Goal: Information Seeking & Learning: Learn about a topic

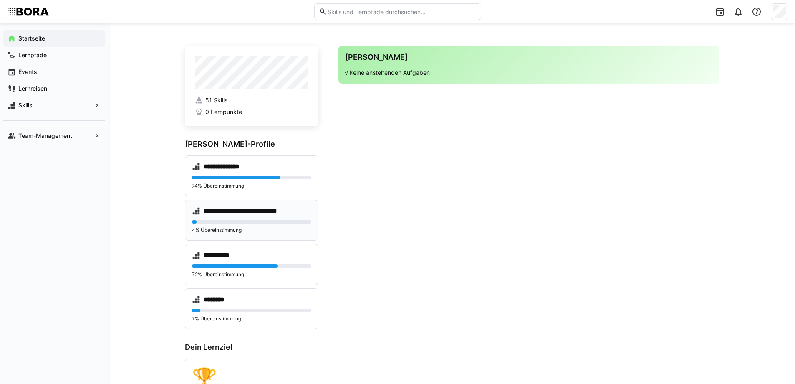
click at [270, 227] on p "4% Übereinstimmung" at bounding box center [251, 230] width 119 height 7
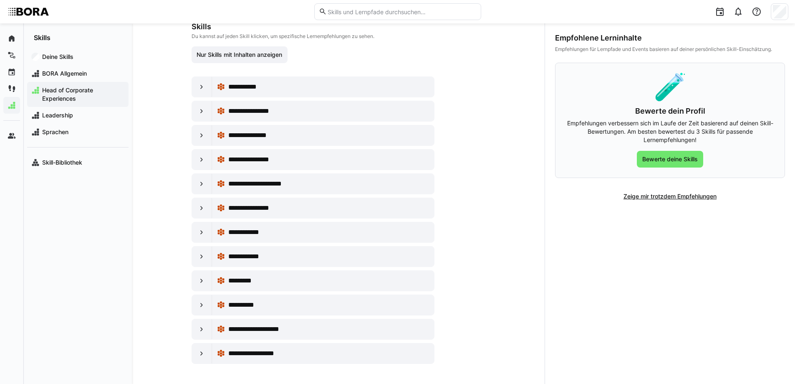
scroll to position [63, 0]
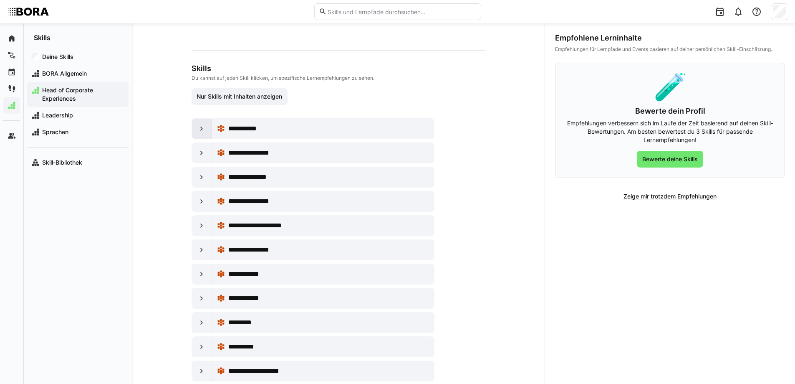
click at [202, 129] on eds-icon at bounding box center [201, 128] width 8 height 8
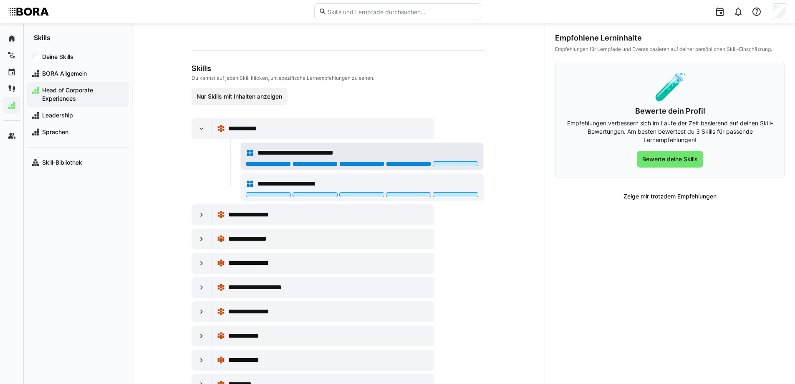
click at [417, 163] on div at bounding box center [408, 163] width 45 height 5
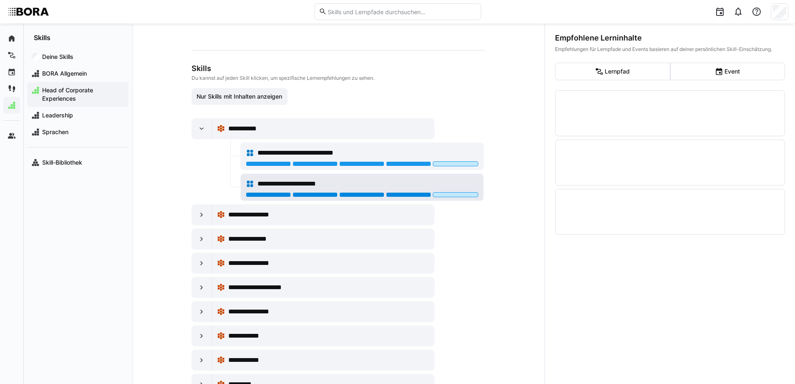
click at [419, 193] on div at bounding box center [408, 194] width 45 height 5
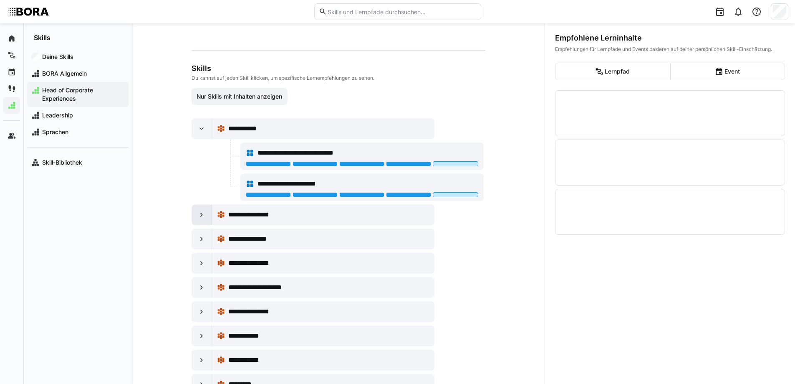
click at [197, 212] on eds-icon at bounding box center [201, 214] width 8 height 8
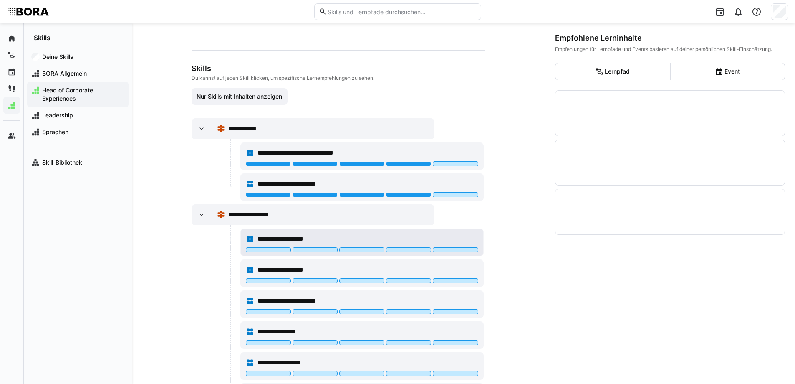
scroll to position [146, 0]
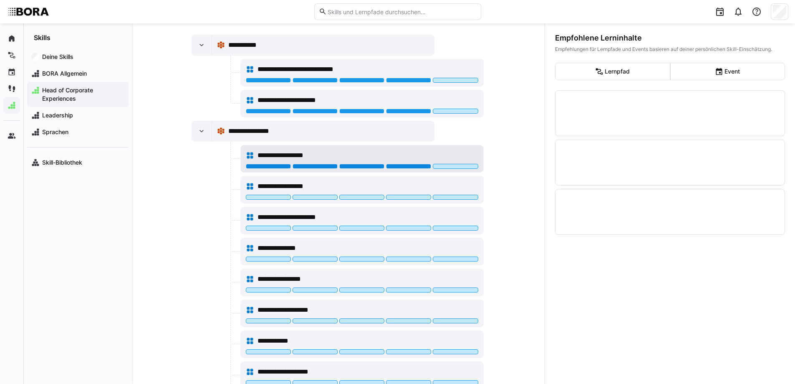
click at [405, 168] on div at bounding box center [408, 166] width 45 height 5
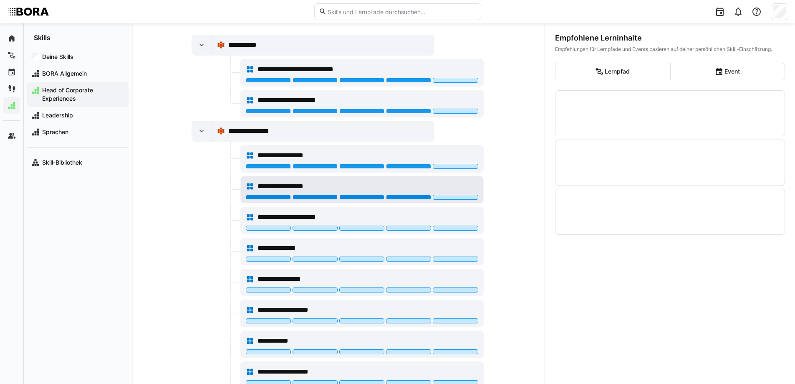
click at [407, 198] on div at bounding box center [408, 197] width 45 height 5
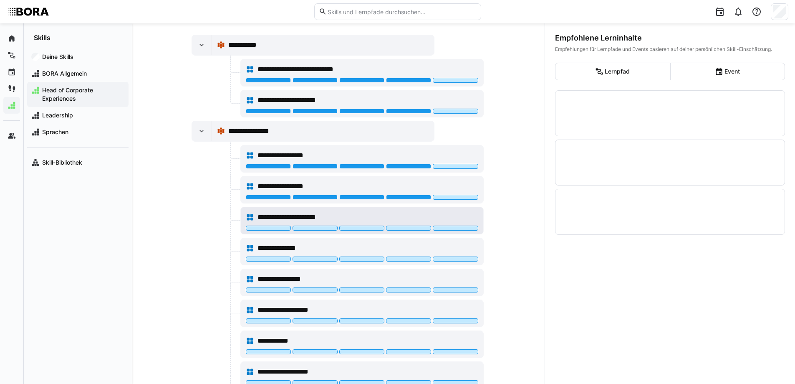
click at [421, 230] on div at bounding box center [362, 228] width 233 height 7
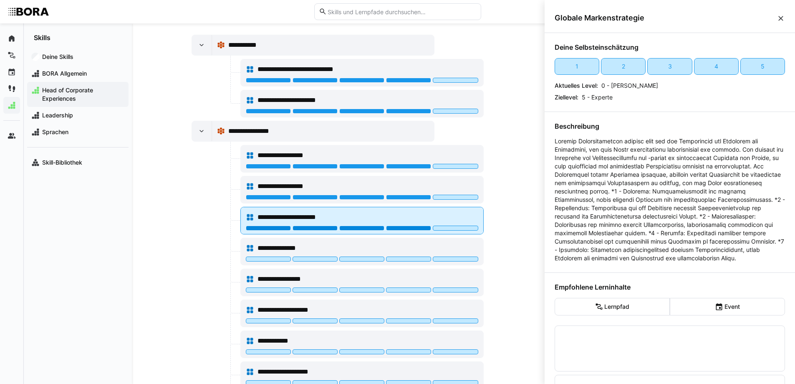
click at [418, 229] on div at bounding box center [408, 227] width 45 height 5
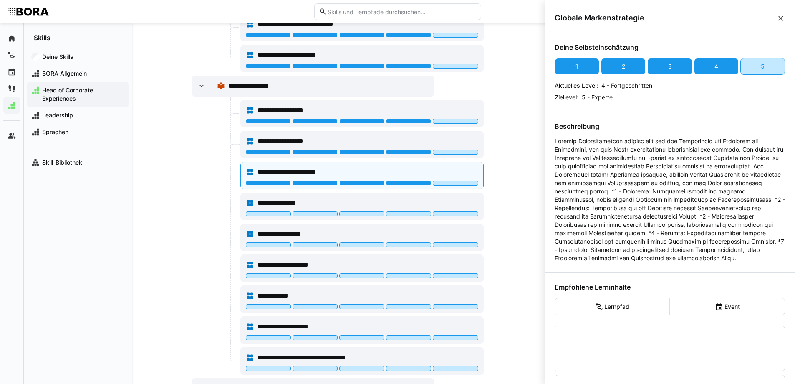
scroll to position [230, 0]
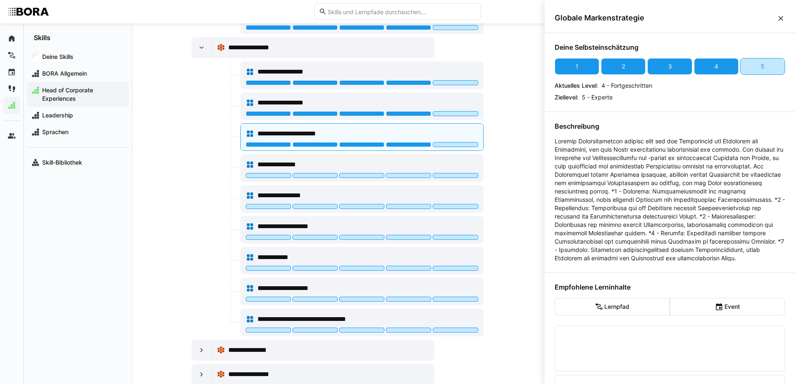
click at [778, 20] on eds-icon at bounding box center [781, 18] width 8 height 8
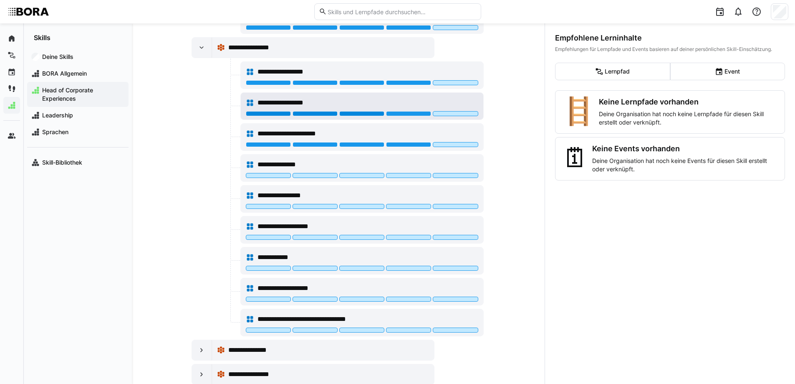
click at [369, 112] on div at bounding box center [361, 113] width 45 height 5
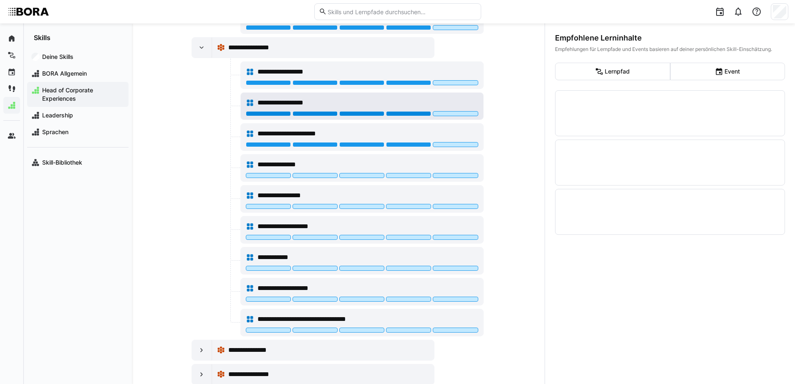
click at [410, 113] on div at bounding box center [408, 113] width 45 height 5
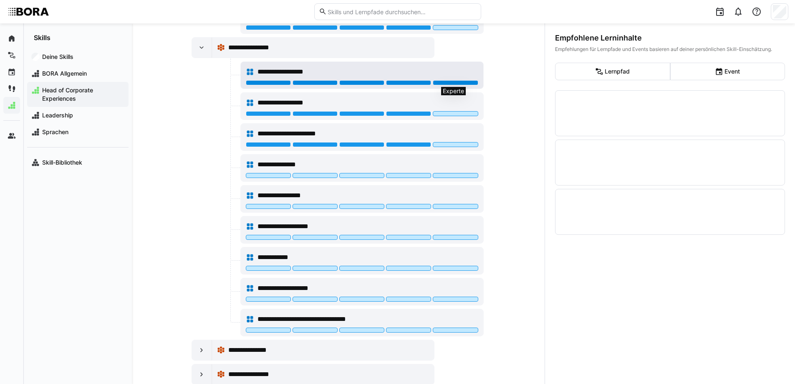
click at [452, 81] on div at bounding box center [455, 82] width 45 height 5
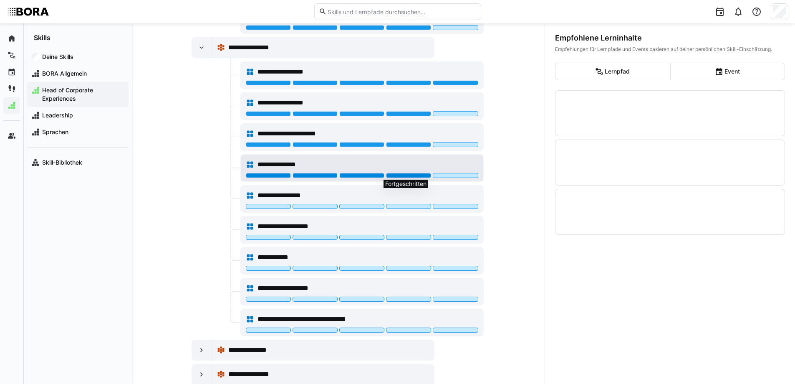
click at [405, 177] on div at bounding box center [408, 175] width 45 height 5
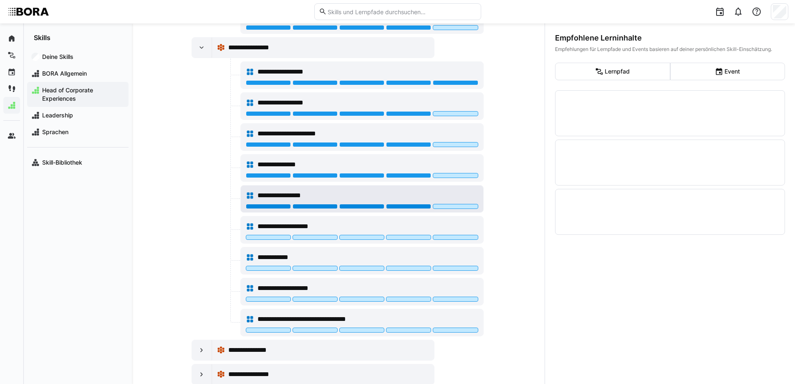
click at [408, 205] on div at bounding box center [408, 206] width 45 height 5
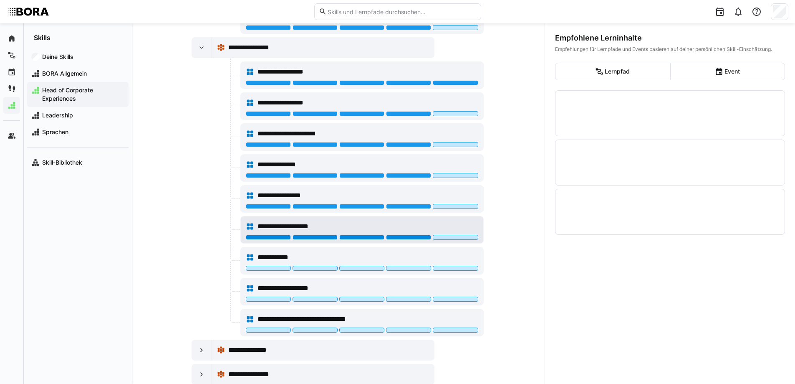
click at [405, 237] on div at bounding box center [408, 237] width 45 height 5
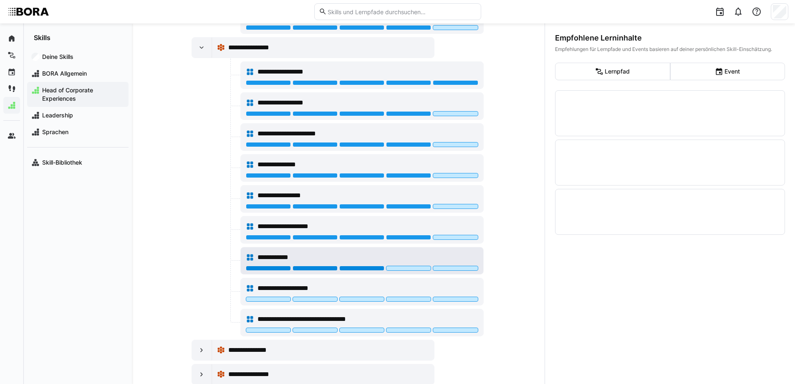
click at [367, 269] on div at bounding box center [361, 267] width 45 height 5
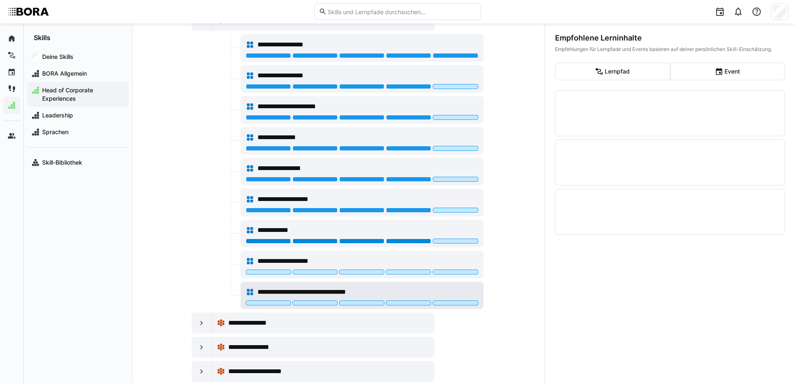
scroll to position [271, 0]
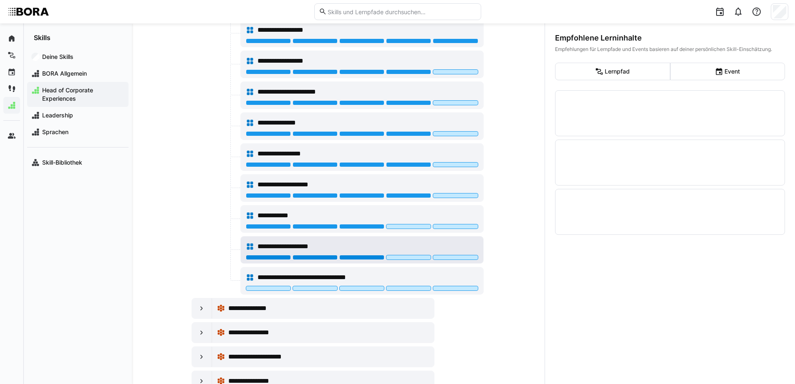
click at [362, 256] on div at bounding box center [361, 257] width 45 height 5
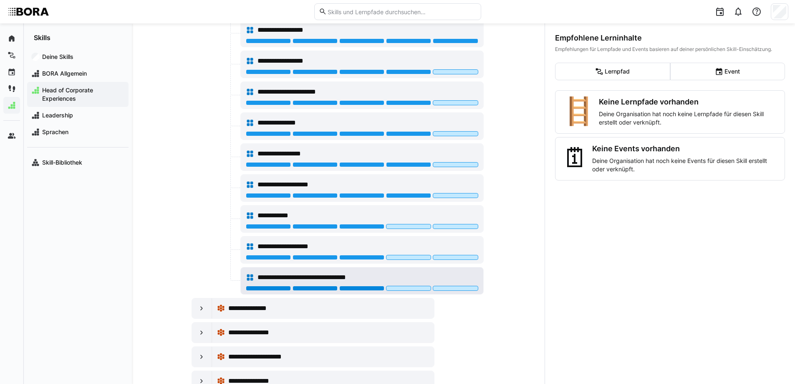
click at [352, 287] on div at bounding box center [361, 288] width 45 height 5
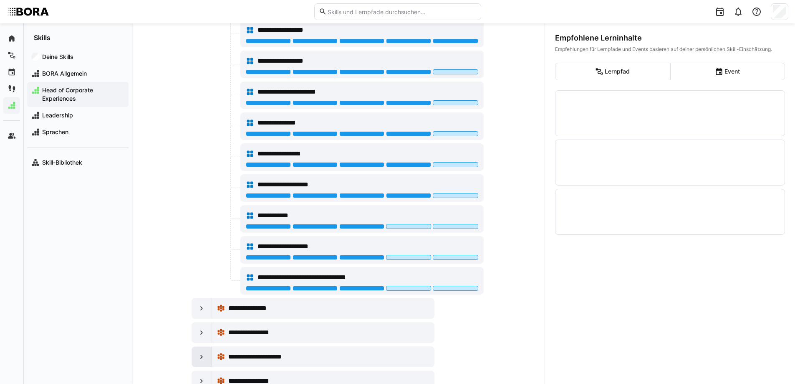
scroll to position [397, 0]
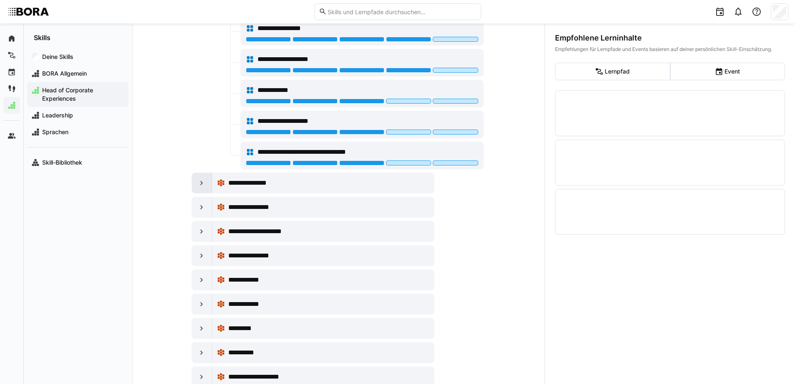
click at [201, 179] on eds-icon at bounding box center [201, 183] width 8 height 8
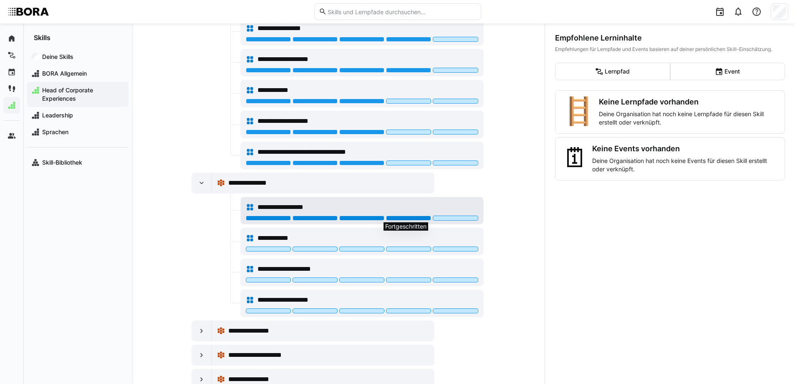
click at [409, 218] on div at bounding box center [408, 217] width 45 height 5
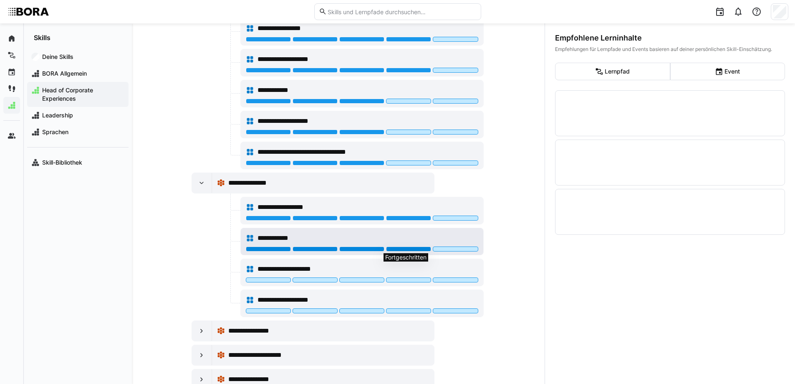
click at [406, 247] on div at bounding box center [408, 248] width 45 height 5
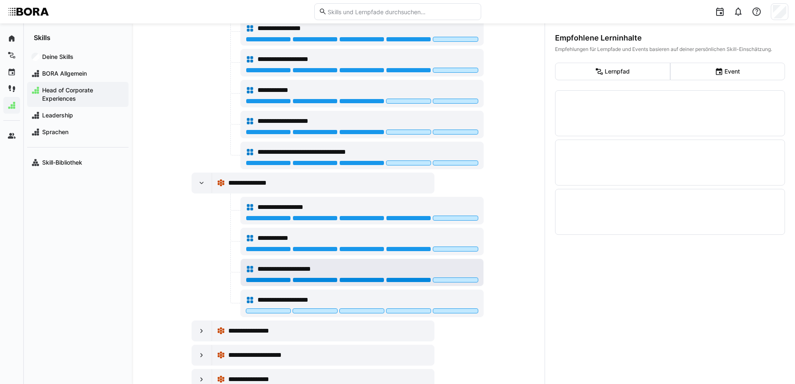
click at [421, 279] on div at bounding box center [408, 279] width 45 height 5
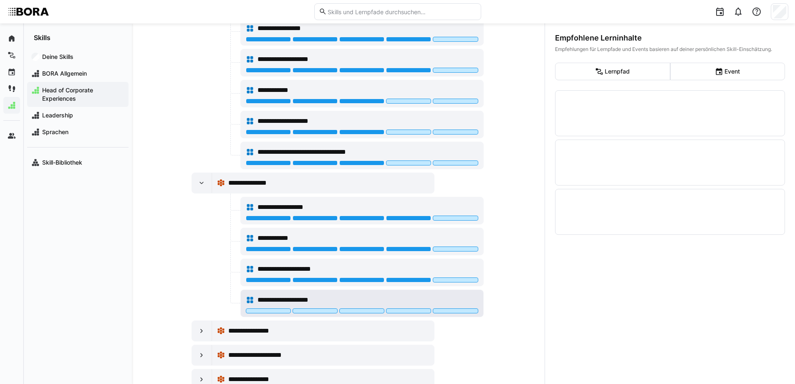
click at [438, 308] on div "**********" at bounding box center [362, 303] width 243 height 27
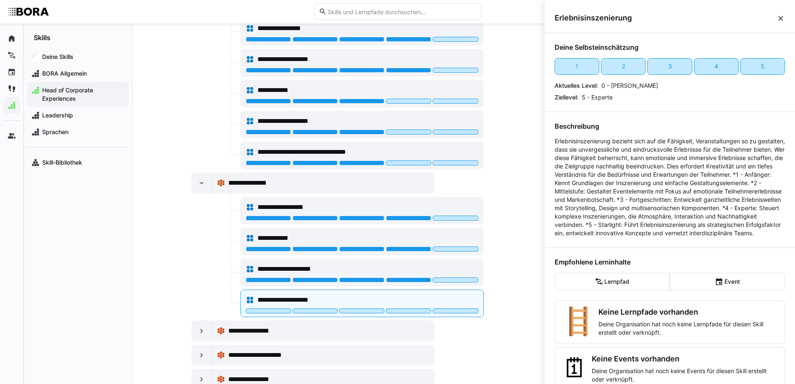
click at [785, 13] on div "Erlebnisinszenierung" at bounding box center [670, 18] width 250 height 30
click at [781, 15] on div "Erlebnisinszenierung" at bounding box center [670, 18] width 250 height 30
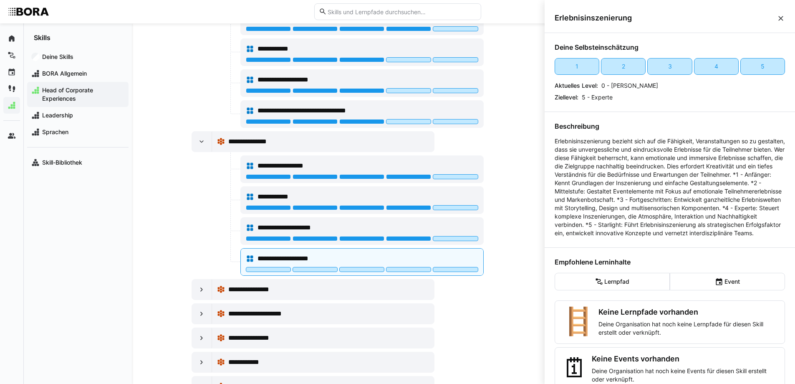
scroll to position [438, 0]
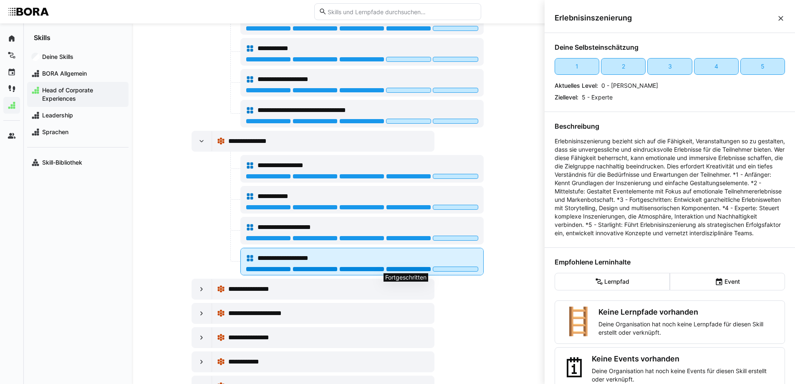
click at [410, 269] on div at bounding box center [408, 268] width 45 height 5
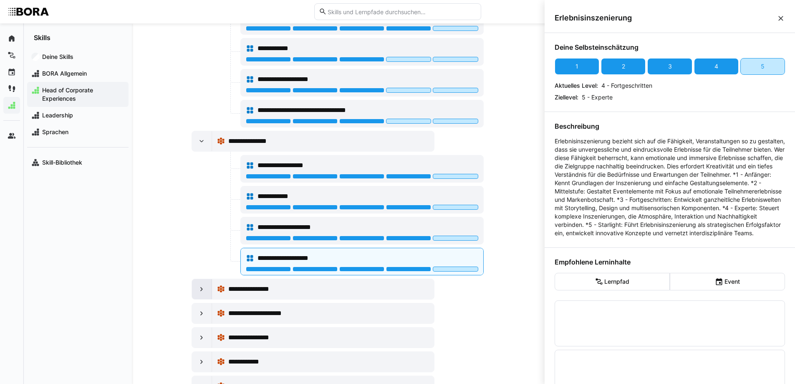
click at [199, 289] on eds-icon at bounding box center [201, 289] width 8 height 8
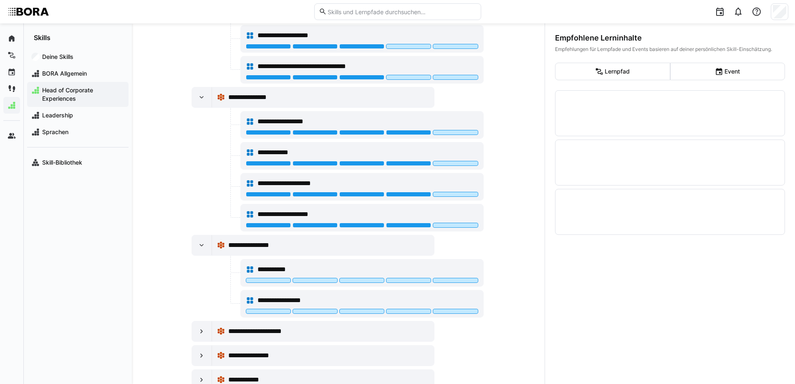
scroll to position [522, 0]
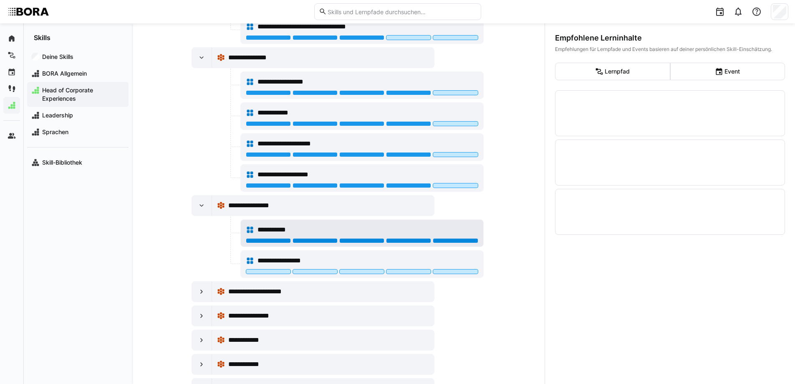
click at [468, 240] on div at bounding box center [455, 240] width 45 height 5
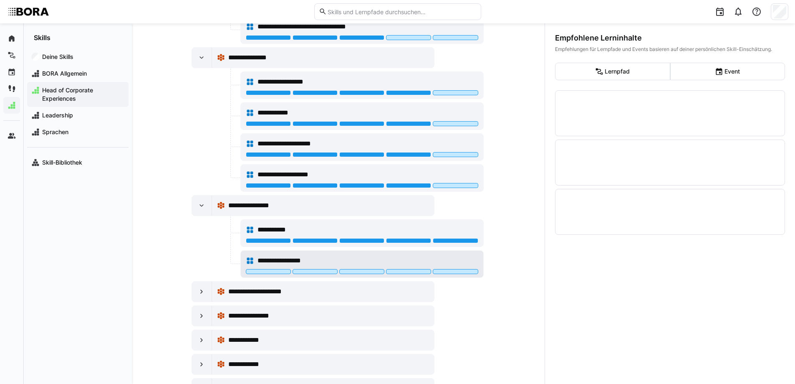
click at [466, 270] on div at bounding box center [455, 271] width 45 height 5
click at [192, 292] on div at bounding box center [202, 291] width 20 height 20
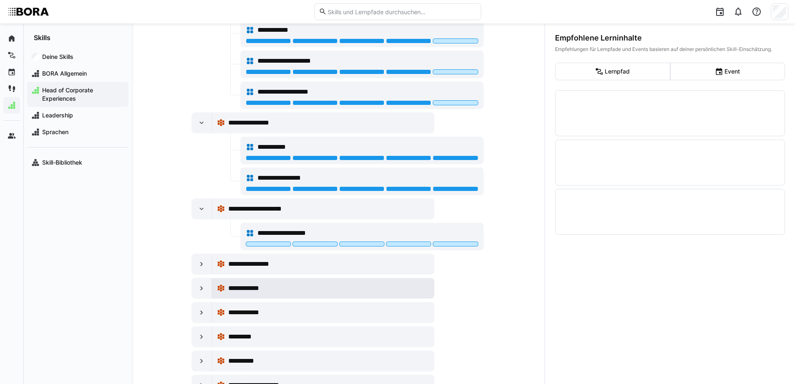
scroll to position [605, 0]
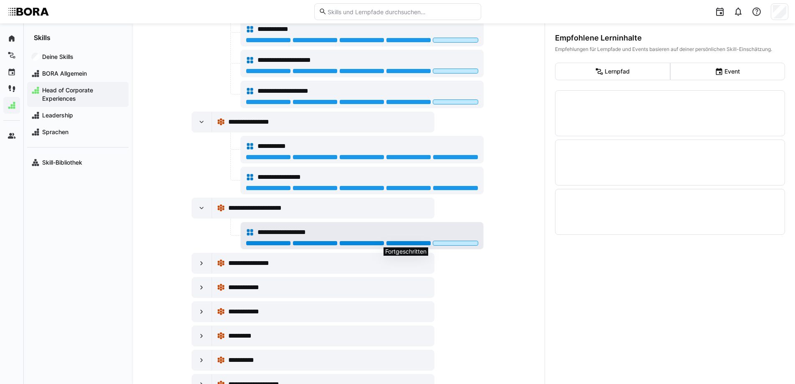
click at [412, 243] on div at bounding box center [408, 242] width 45 height 5
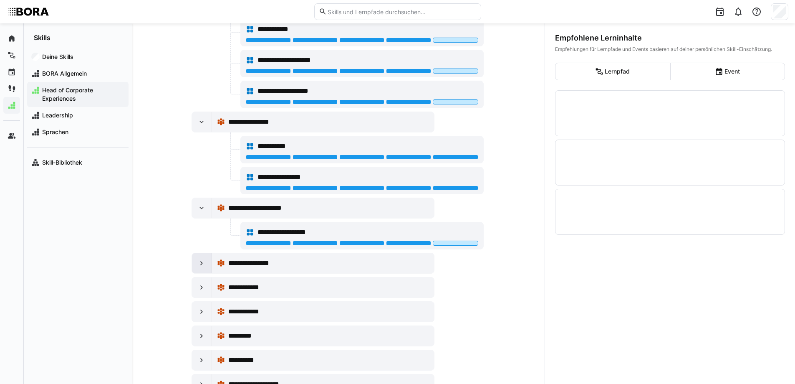
click at [201, 262] on eds-icon at bounding box center [201, 263] width 8 height 8
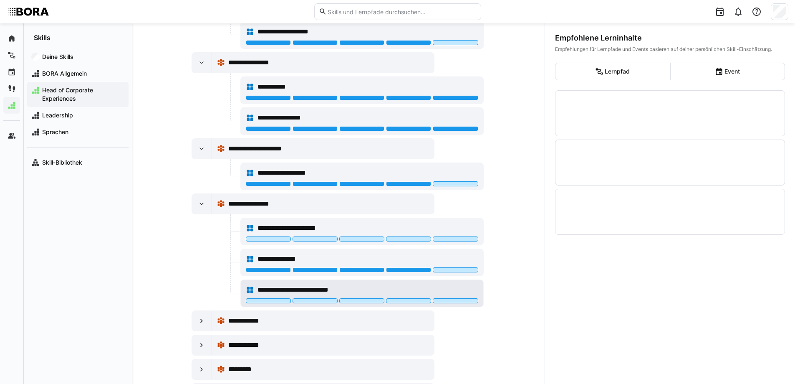
scroll to position [689, 0]
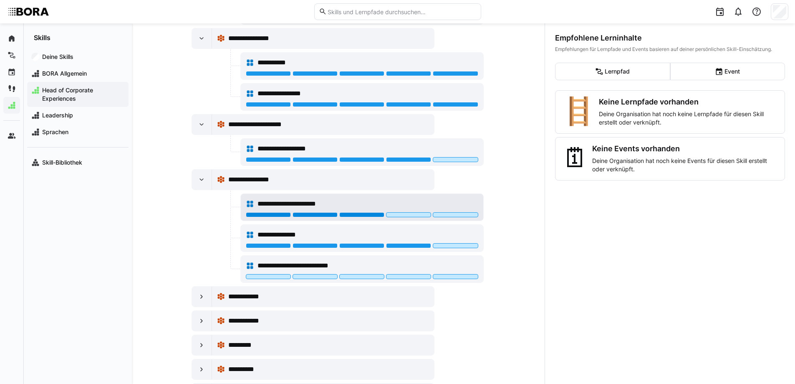
click at [364, 215] on div at bounding box center [361, 214] width 45 height 5
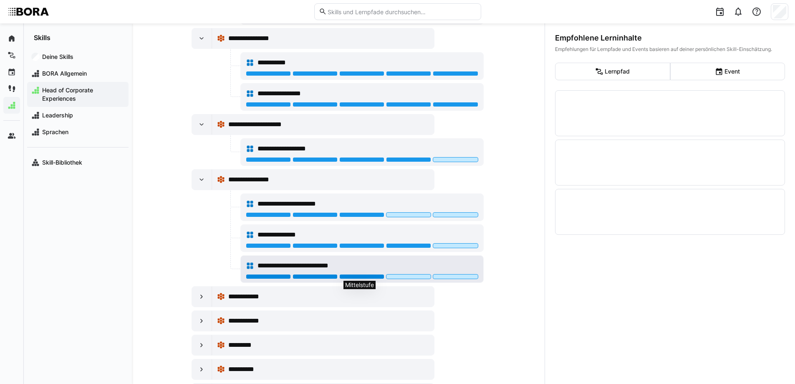
click at [361, 278] on div at bounding box center [361, 276] width 45 height 5
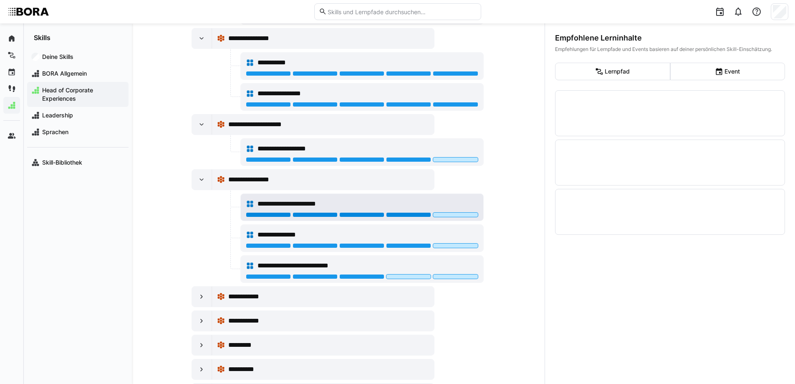
click at [400, 213] on div at bounding box center [408, 214] width 45 height 5
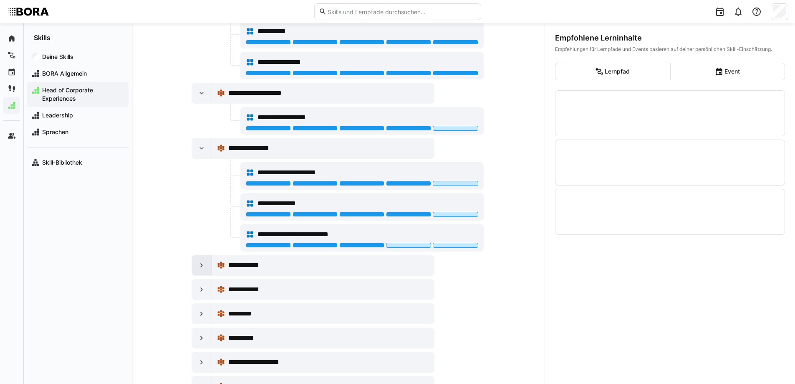
scroll to position [753, 0]
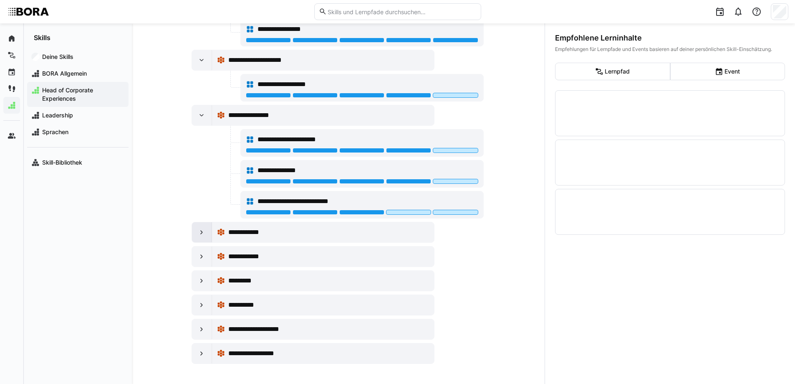
click at [202, 232] on eds-icon at bounding box center [201, 232] width 8 height 8
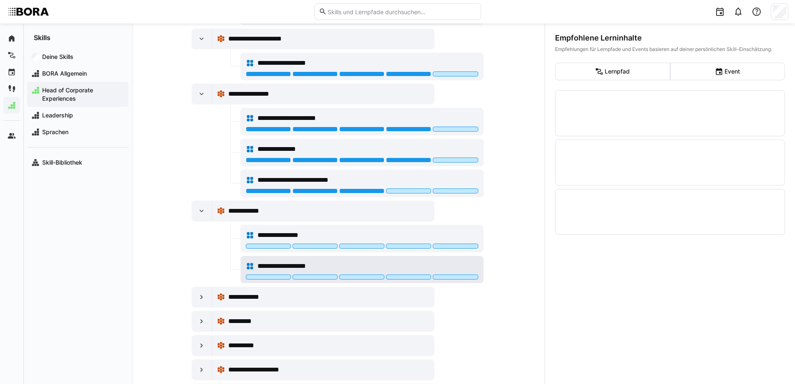
scroll to position [795, 0]
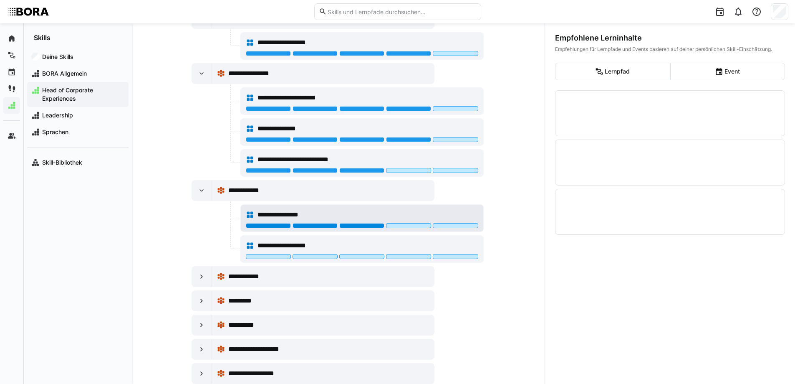
click at [367, 225] on div at bounding box center [361, 225] width 45 height 5
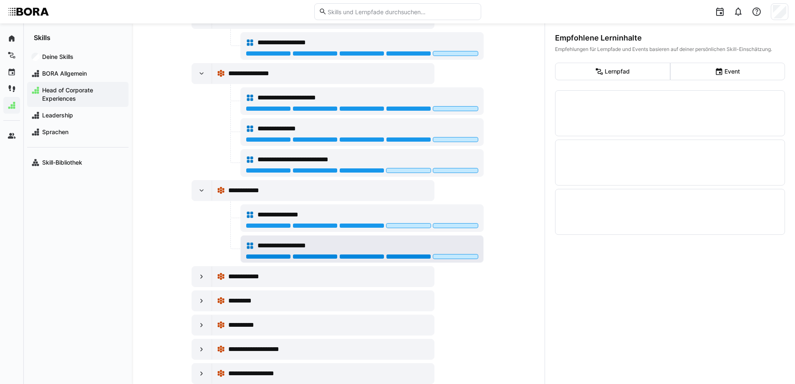
click at [407, 256] on div at bounding box center [408, 256] width 45 height 5
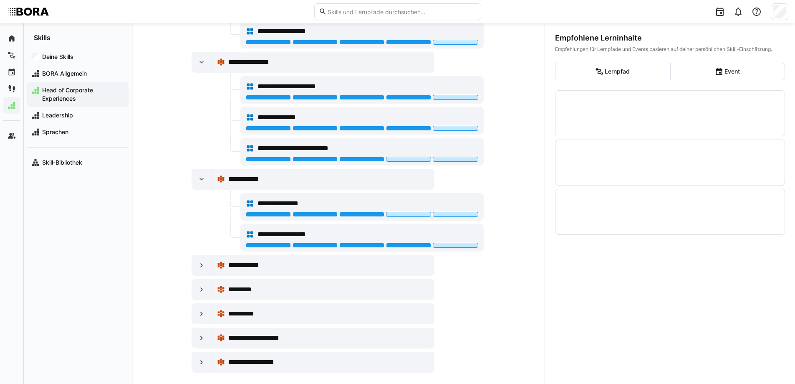
scroll to position [815, 0]
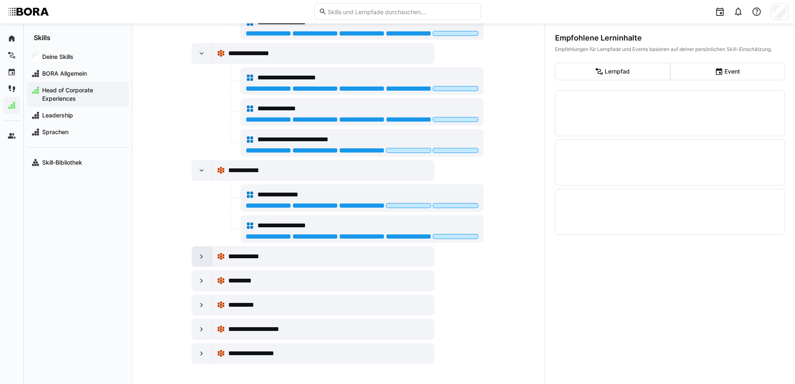
click at [195, 249] on div at bounding box center [202, 256] width 20 height 20
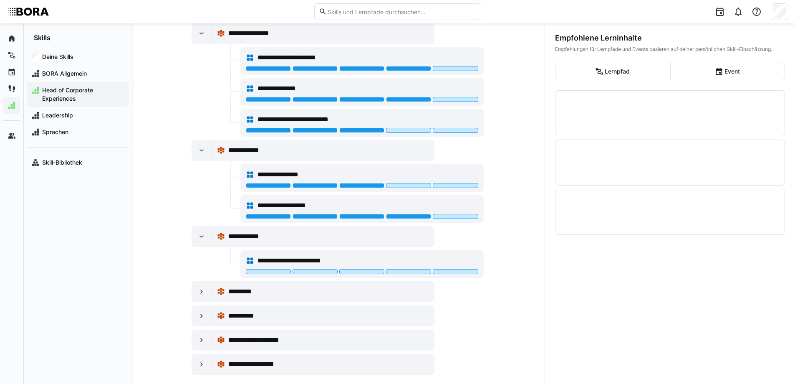
scroll to position [846, 0]
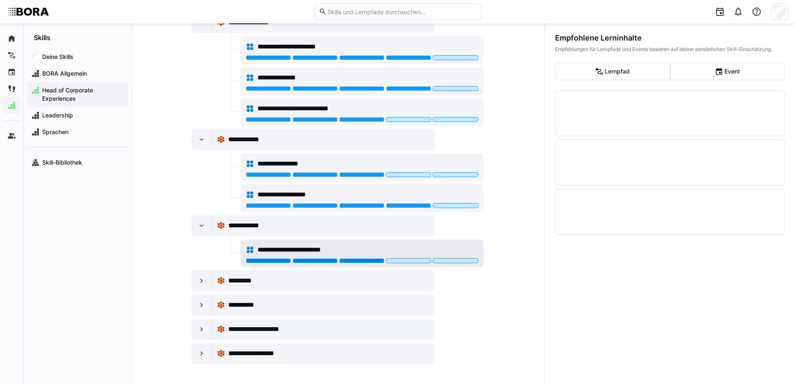
click at [354, 258] on div at bounding box center [361, 260] width 45 height 5
click at [199, 282] on eds-icon at bounding box center [201, 280] width 8 height 8
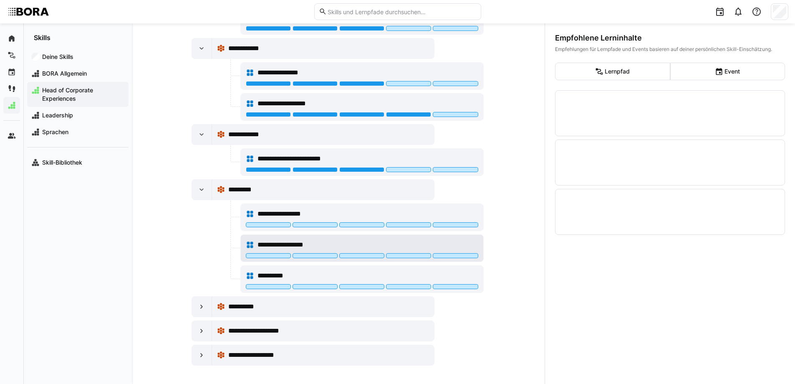
scroll to position [938, 0]
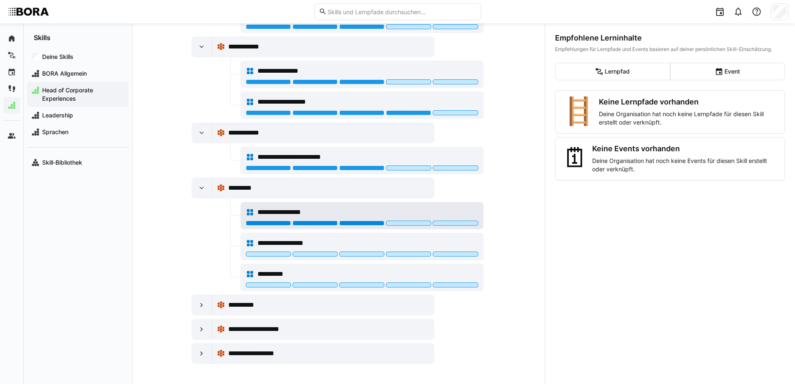
click at [354, 224] on div at bounding box center [361, 222] width 45 height 5
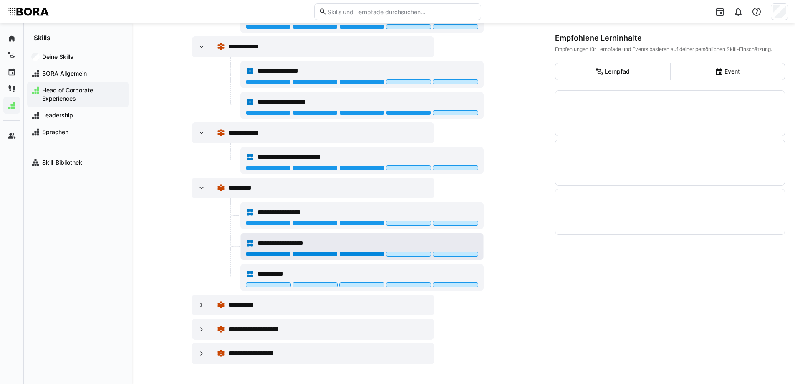
click at [357, 255] on div at bounding box center [361, 253] width 45 height 5
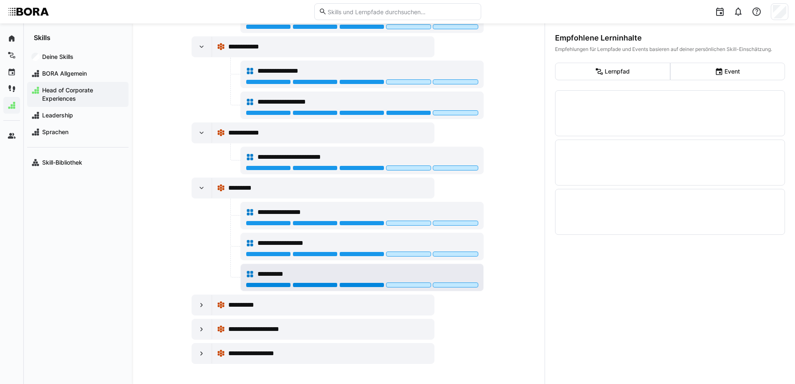
click at [354, 283] on div at bounding box center [361, 284] width 45 height 5
click at [202, 307] on eds-icon at bounding box center [201, 305] width 8 height 8
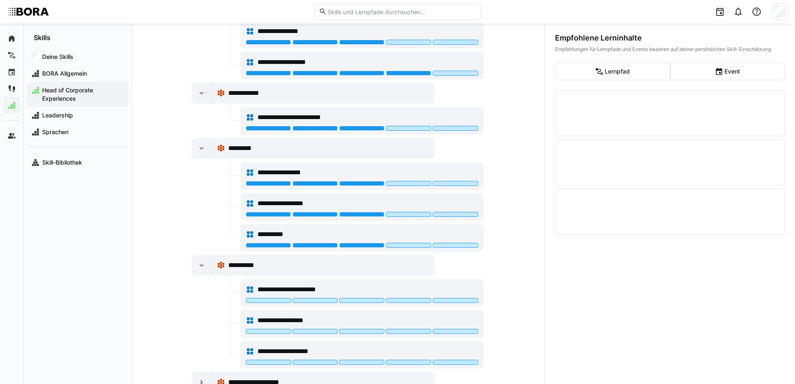
scroll to position [1031, 0]
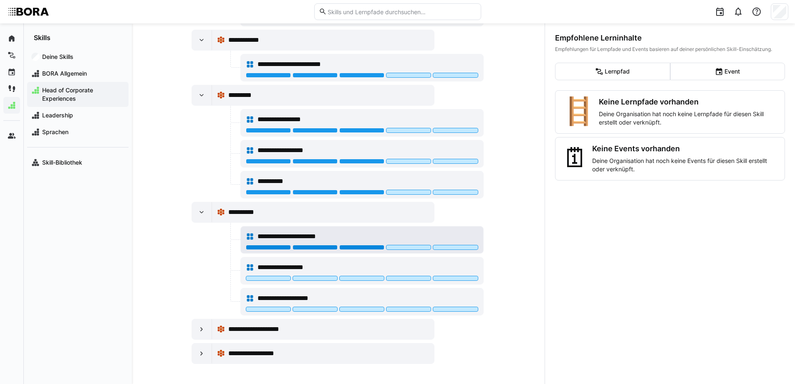
click at [349, 247] on div at bounding box center [361, 247] width 45 height 5
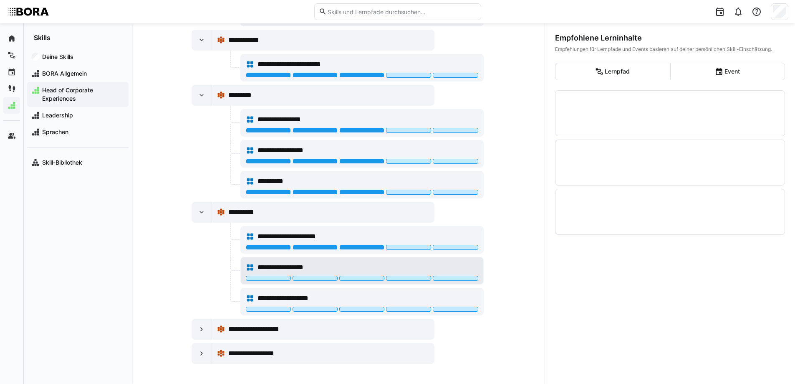
click at [345, 275] on div "**********" at bounding box center [362, 267] width 233 height 17
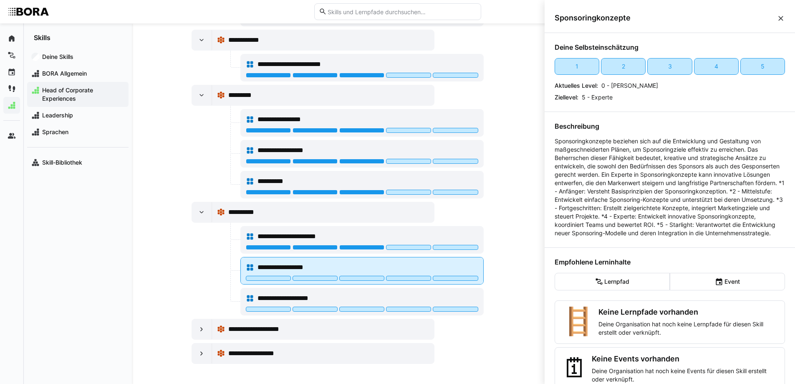
click at [346, 281] on div at bounding box center [362, 279] width 233 height 7
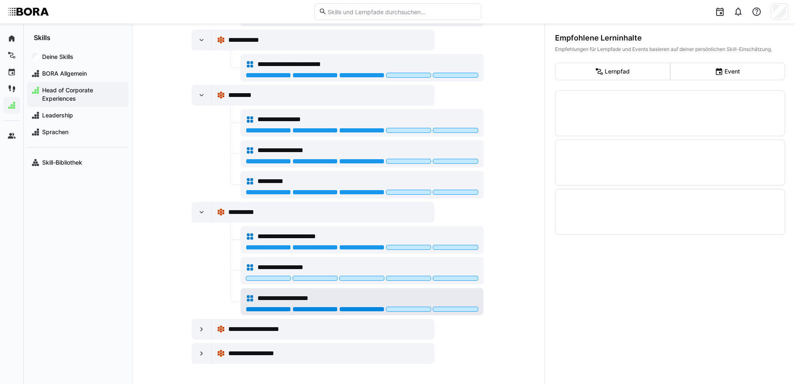
drag, startPoint x: 344, startPoint y: 309, endPoint x: 346, endPoint y: 290, distance: 19.7
click at [345, 309] on div at bounding box center [361, 308] width 45 height 5
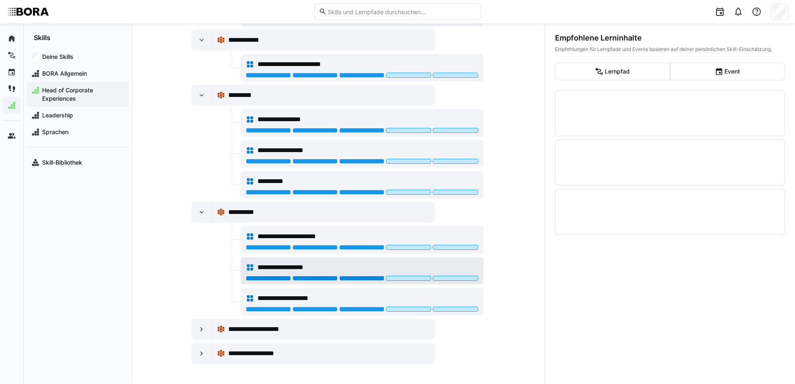
click at [345, 278] on div at bounding box center [361, 278] width 45 height 5
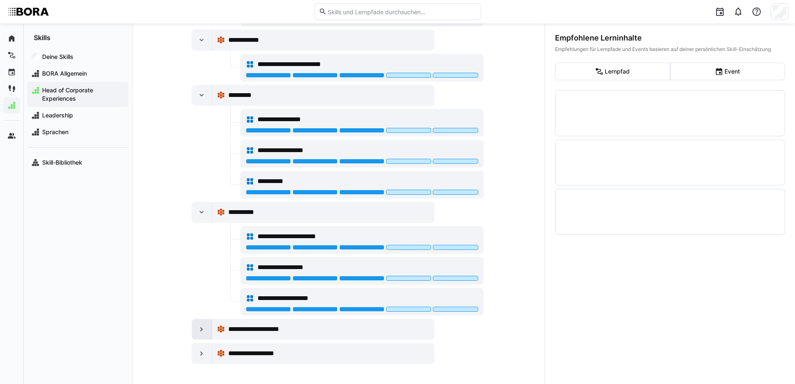
click at [199, 329] on eds-icon at bounding box center [201, 329] width 8 height 8
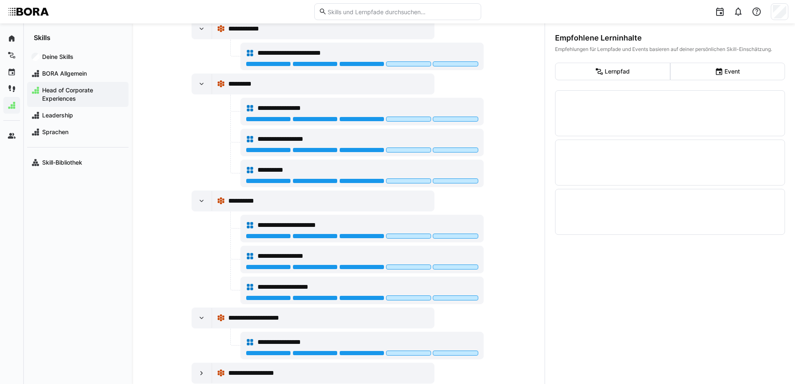
scroll to position [1062, 0]
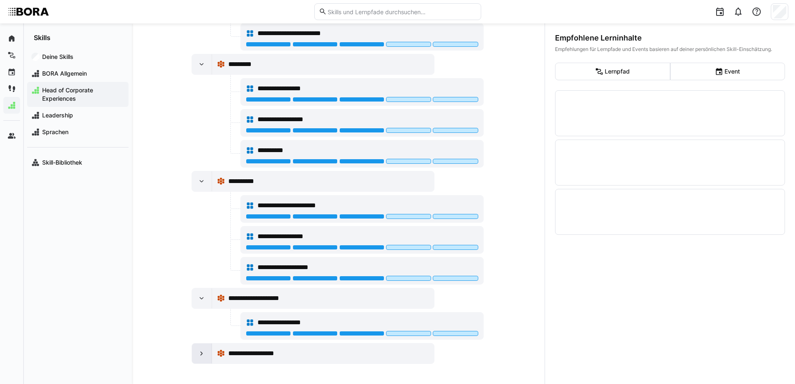
click at [201, 357] on div at bounding box center [202, 353] width 20 height 20
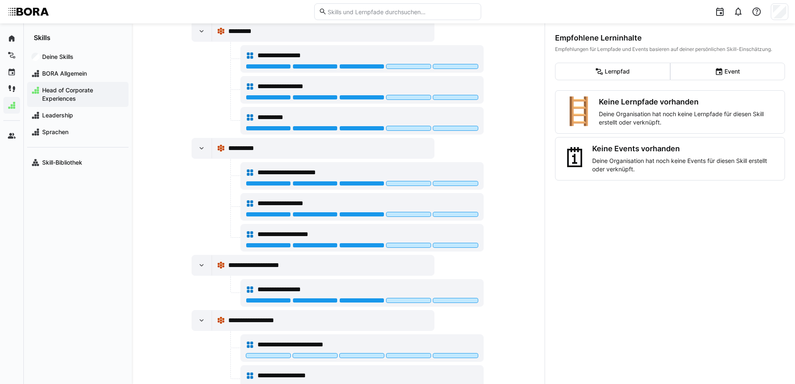
scroll to position [1124, 0]
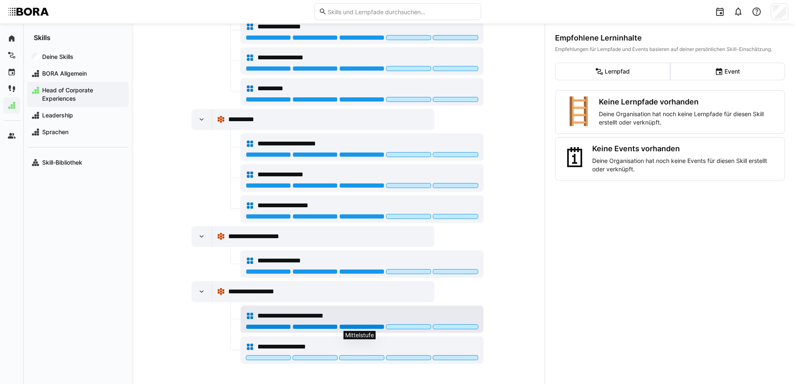
click at [355, 326] on div at bounding box center [361, 326] width 45 height 5
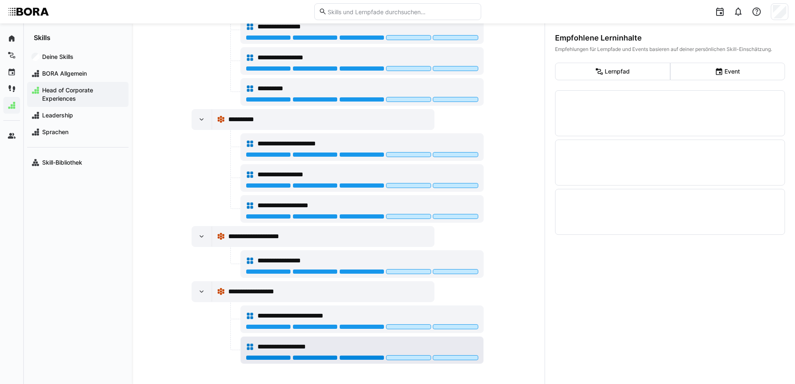
click at [344, 359] on div at bounding box center [361, 357] width 45 height 5
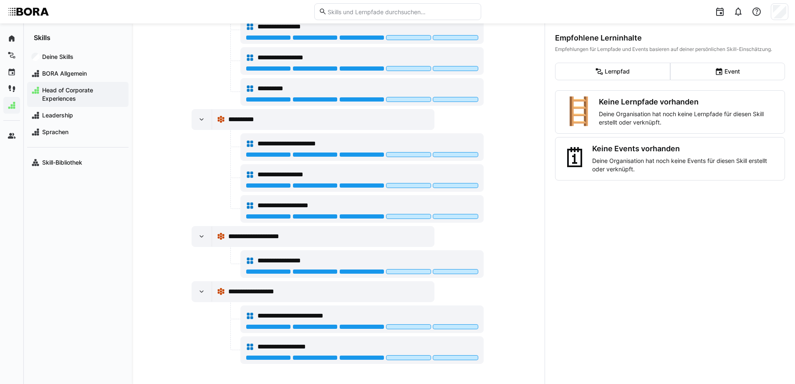
click at [44, 89] on span "Head of Corporate Experiences" at bounding box center [82, 94] width 83 height 17
click at [66, 120] on div "Leadership" at bounding box center [77, 115] width 101 height 17
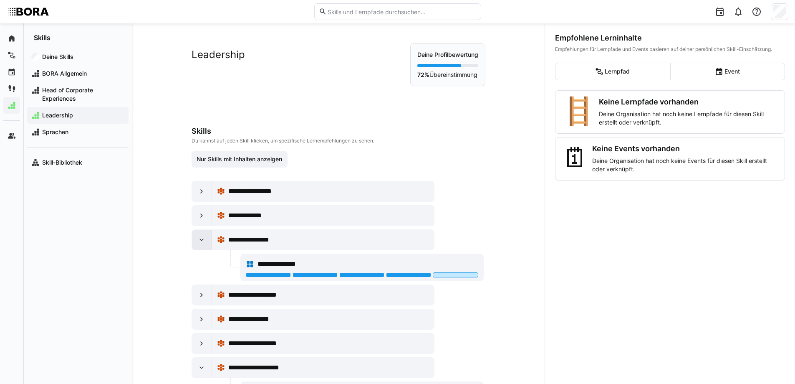
click at [197, 240] on eds-icon at bounding box center [201, 239] width 8 height 8
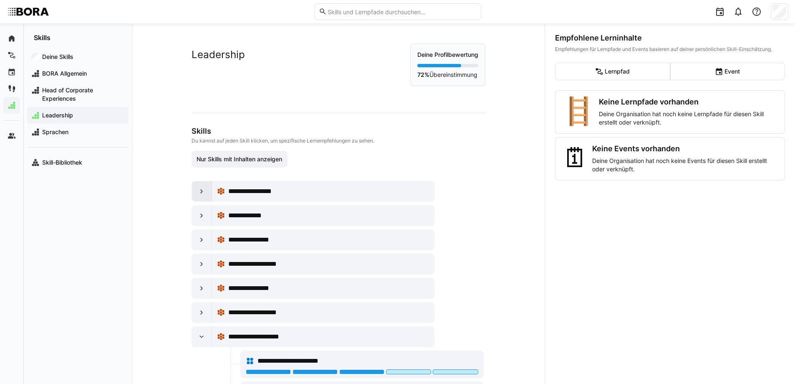
click at [199, 188] on eds-icon at bounding box center [201, 191] width 8 height 8
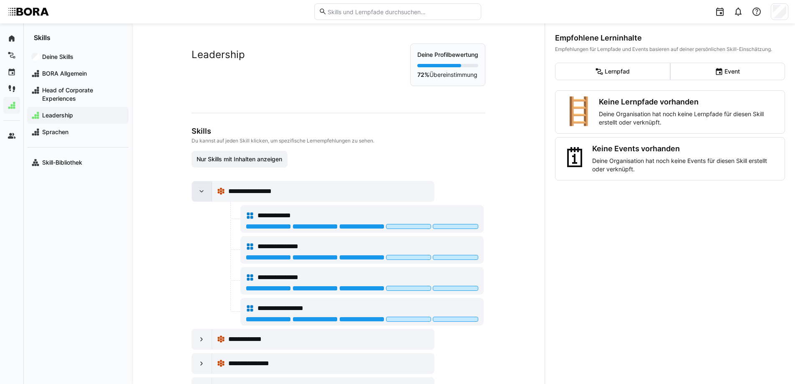
click at [198, 187] on eds-icon at bounding box center [201, 191] width 8 height 8
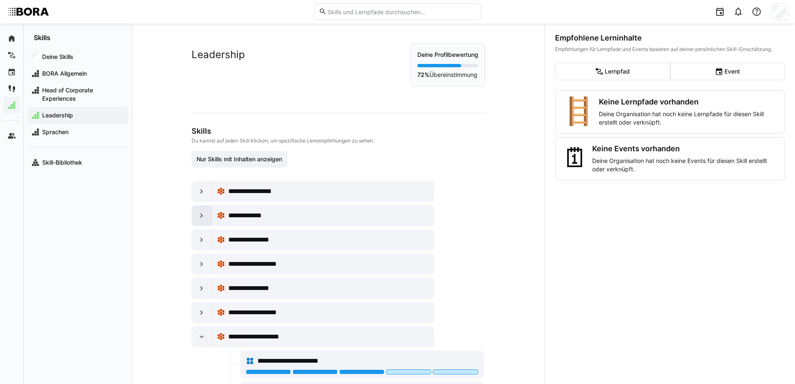
click at [203, 211] on eds-icon at bounding box center [201, 215] width 8 height 8
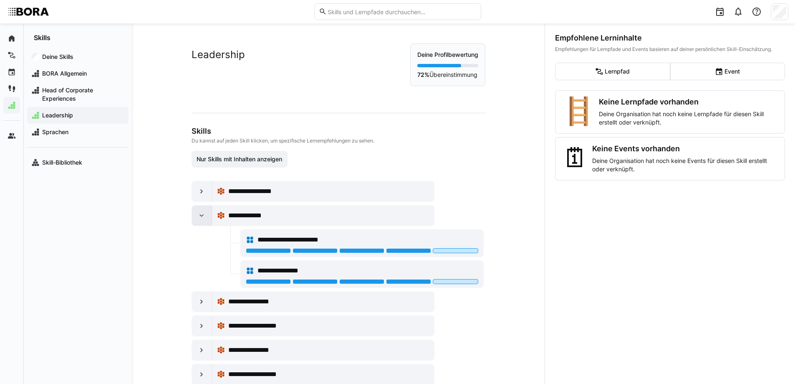
click at [203, 212] on eds-icon at bounding box center [201, 215] width 8 height 8
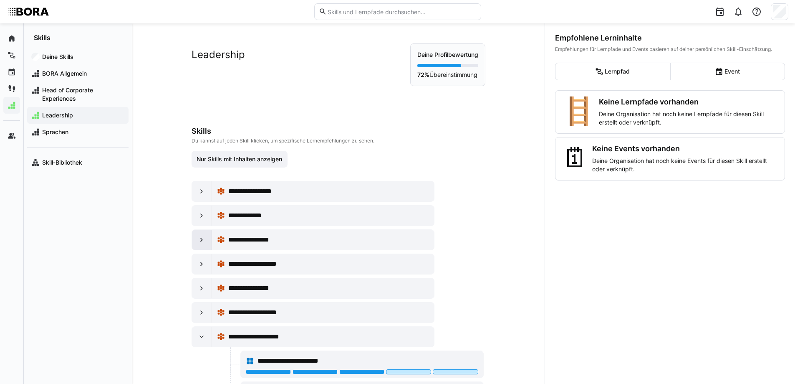
click at [201, 248] on div at bounding box center [202, 240] width 20 height 20
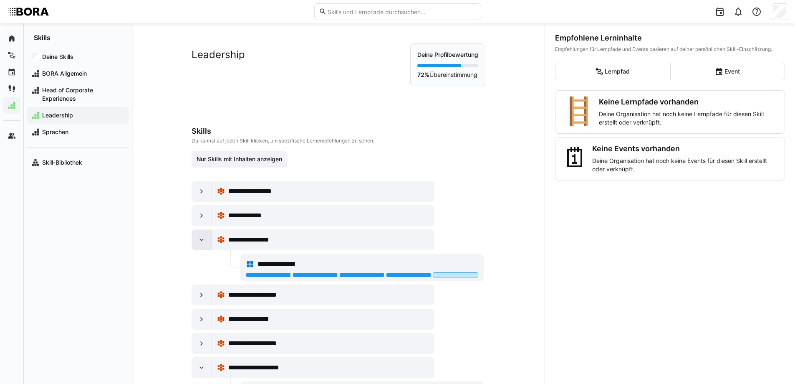
click at [201, 246] on div at bounding box center [202, 240] width 20 height 20
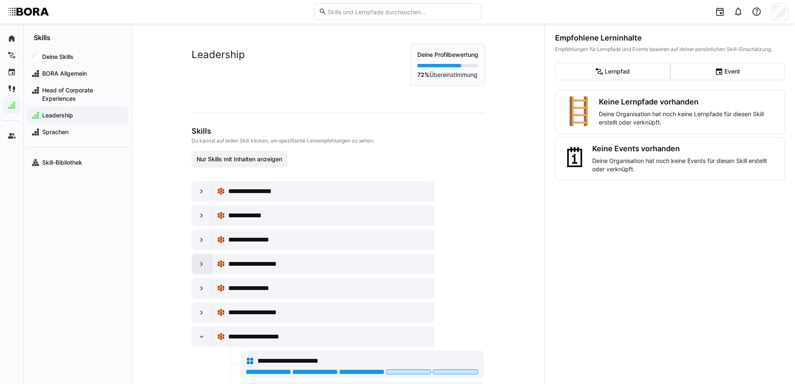
click at [202, 265] on eds-icon at bounding box center [201, 264] width 8 height 8
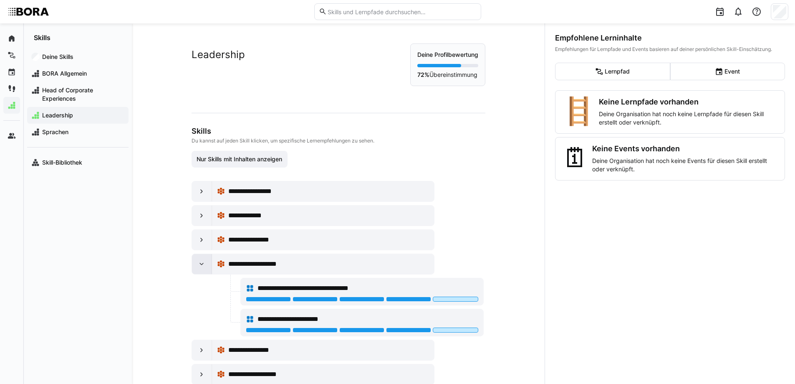
click at [202, 265] on eds-icon at bounding box center [201, 264] width 8 height 8
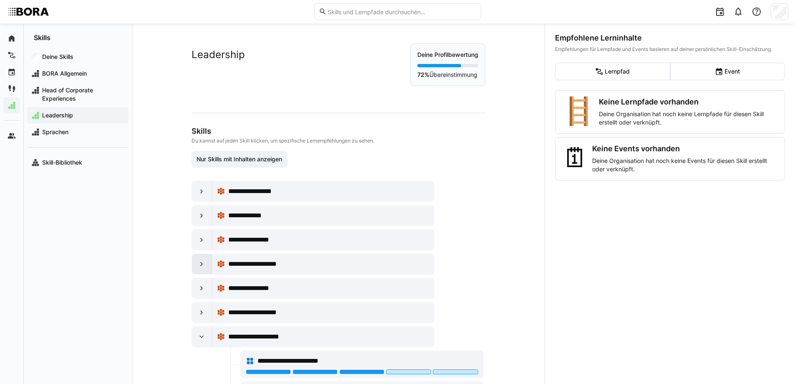
scroll to position [83, 0]
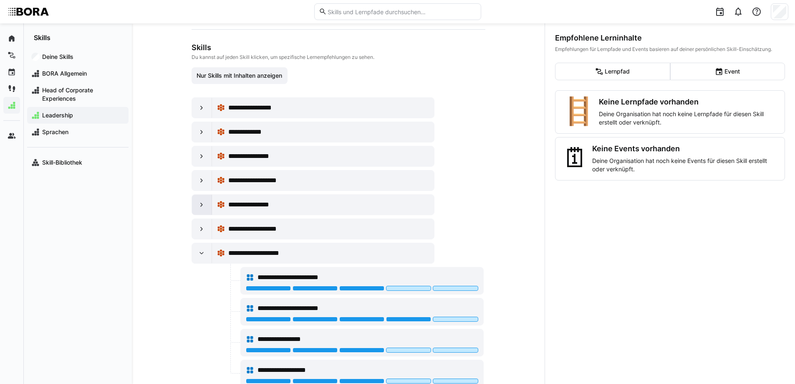
click at [203, 211] on div at bounding box center [202, 205] width 20 height 20
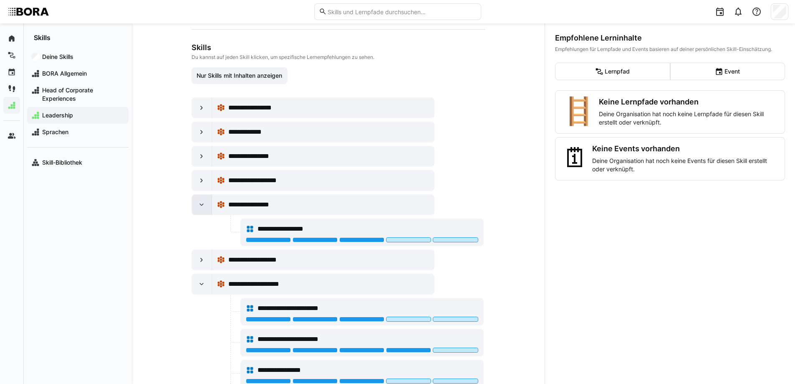
click at [203, 206] on eds-icon at bounding box center [201, 204] width 8 height 8
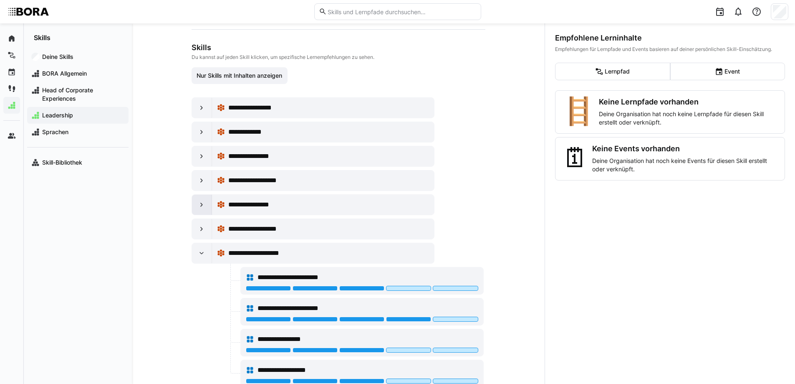
click at [198, 207] on eds-icon at bounding box center [201, 204] width 8 height 8
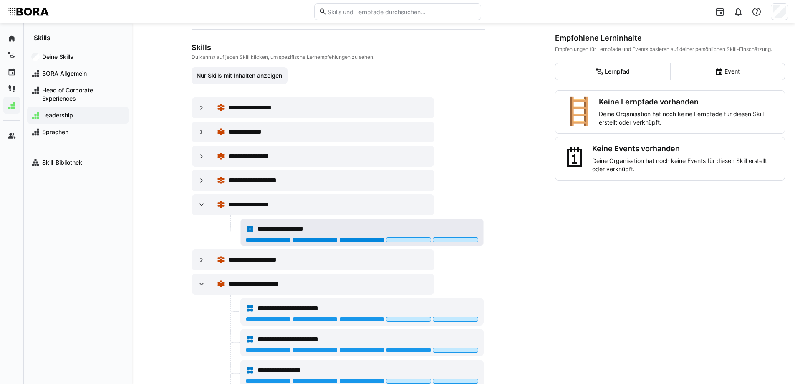
click at [346, 239] on div at bounding box center [361, 239] width 45 height 5
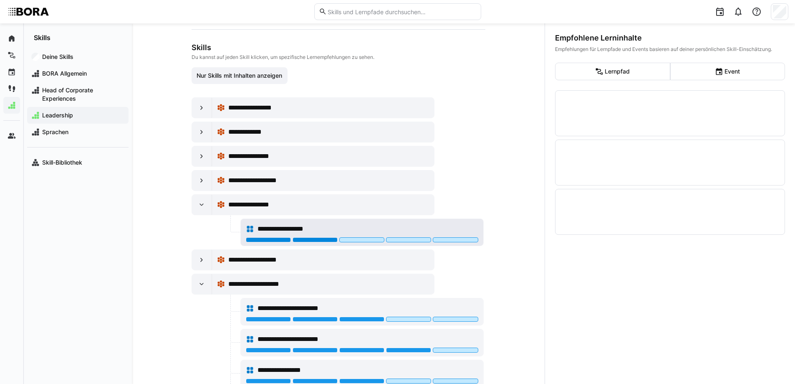
click at [331, 241] on div at bounding box center [315, 239] width 45 height 5
click at [198, 205] on eds-icon at bounding box center [201, 204] width 8 height 8
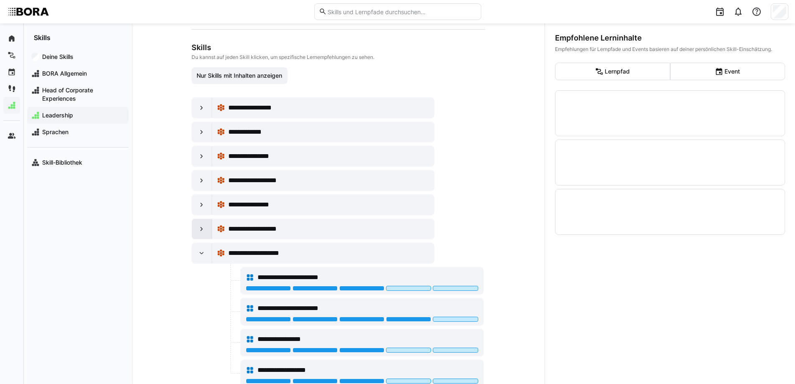
click at [200, 225] on eds-icon at bounding box center [201, 229] width 8 height 8
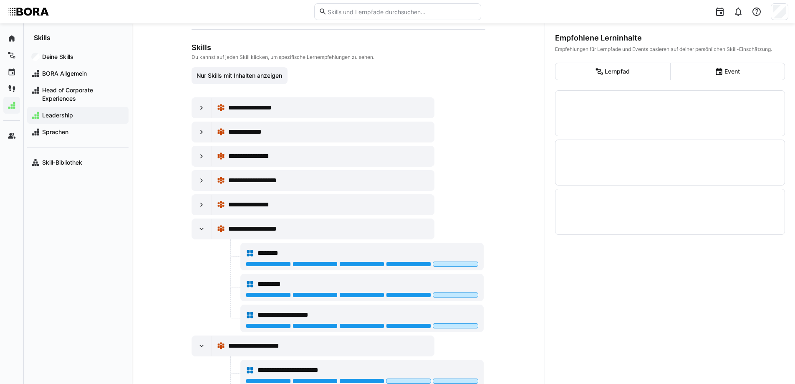
click at [200, 215] on div "**********" at bounding box center [338, 300] width 292 height 407
click at [197, 230] on eds-icon at bounding box center [201, 229] width 8 height 8
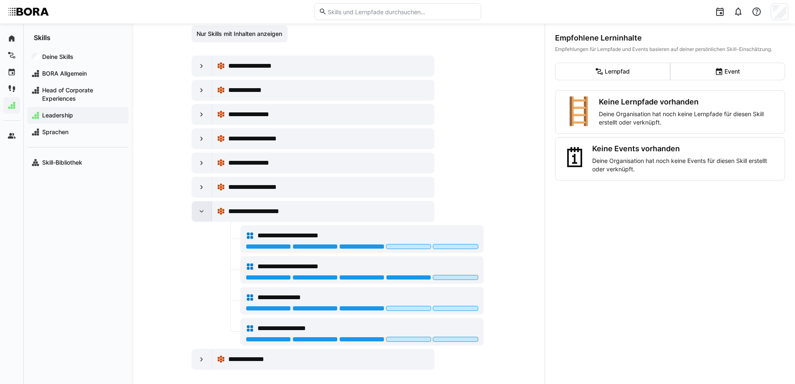
scroll to position [131, 0]
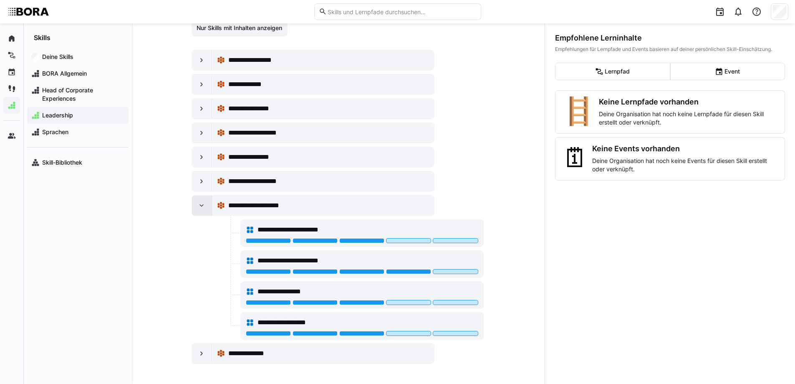
click at [194, 213] on div at bounding box center [202, 205] width 20 height 20
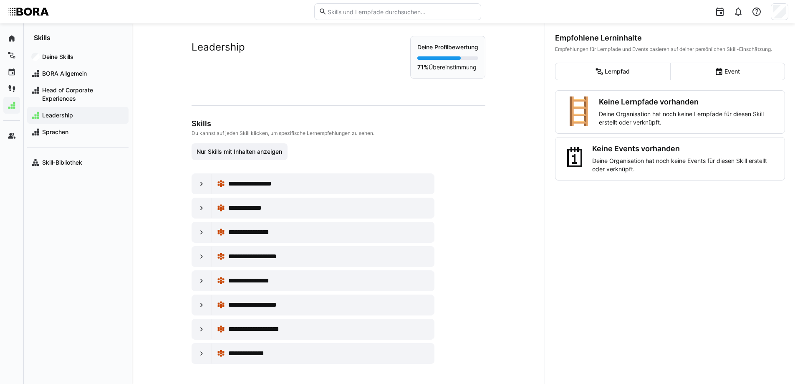
click at [199, 363] on div "**********" at bounding box center [339, 200] width 334 height 368
click at [199, 358] on div at bounding box center [202, 353] width 20 height 20
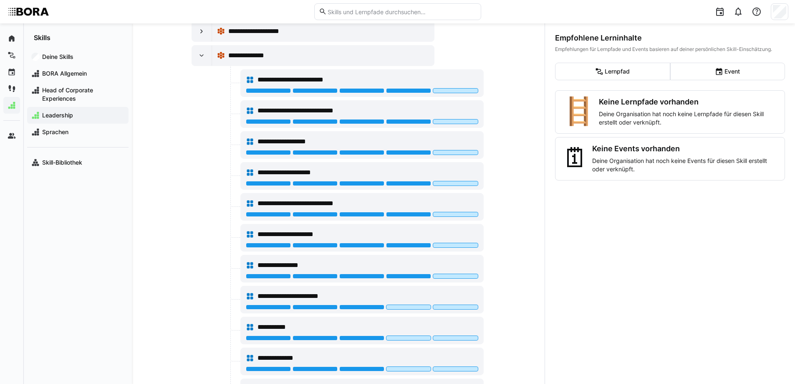
scroll to position [347, 0]
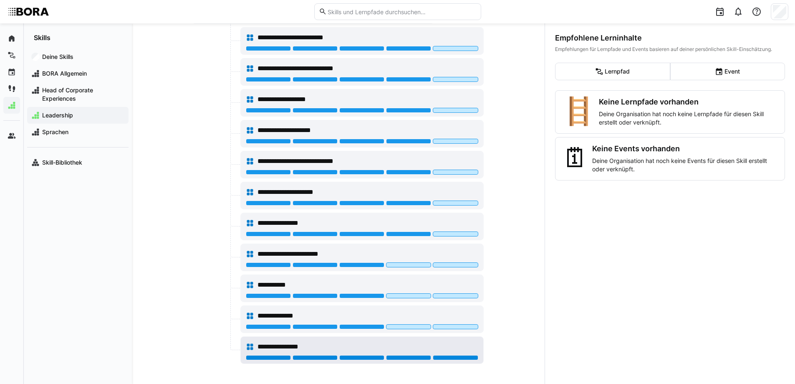
click at [452, 355] on div at bounding box center [455, 357] width 45 height 5
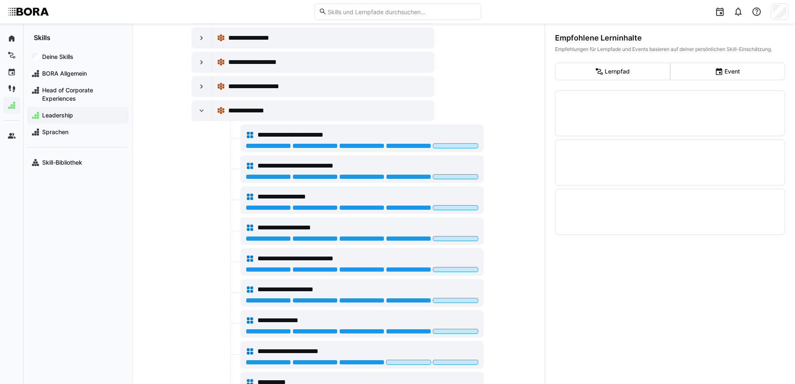
scroll to position [222, 0]
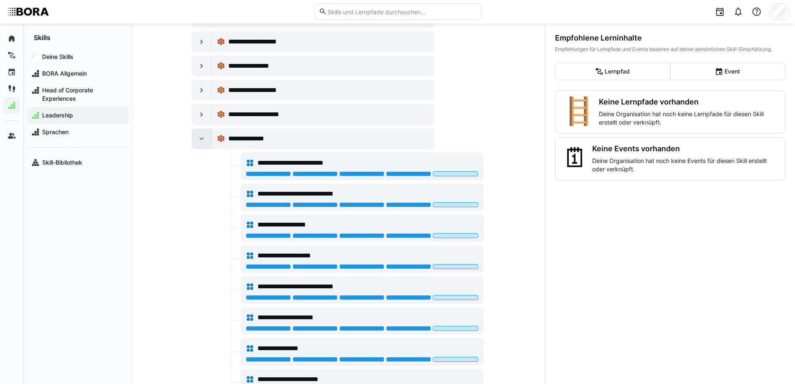
click at [207, 139] on div at bounding box center [202, 139] width 20 height 20
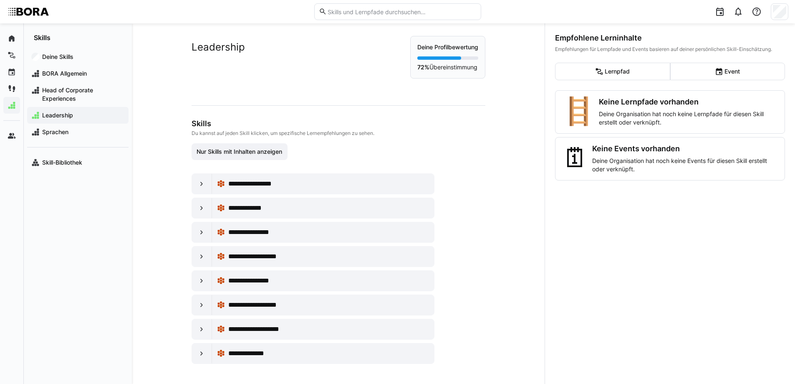
scroll to position [0, 0]
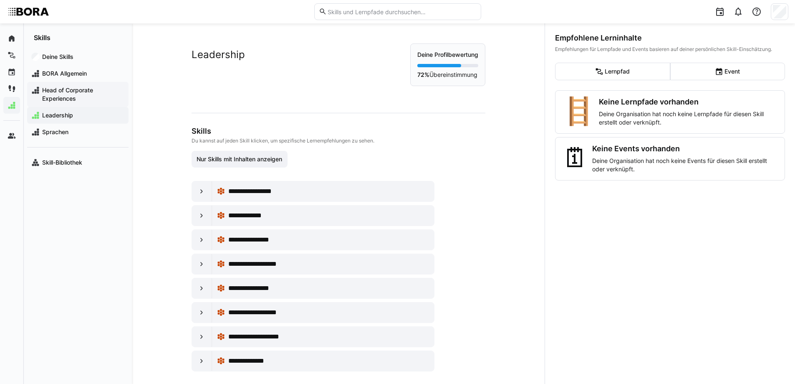
click at [76, 94] on span "Head of Corporate Experiences" at bounding box center [82, 94] width 83 height 17
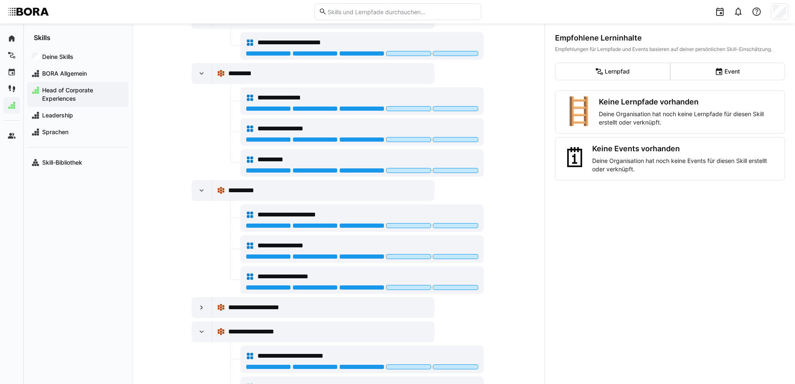
scroll to position [1000, 0]
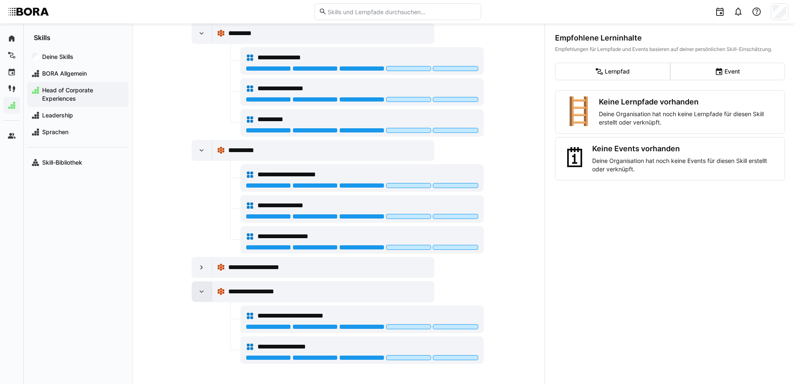
click at [202, 292] on eds-icon at bounding box center [201, 291] width 8 height 8
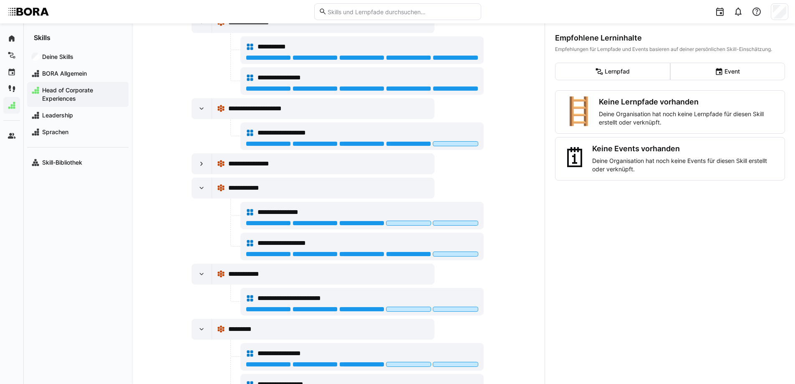
scroll to position [688, 0]
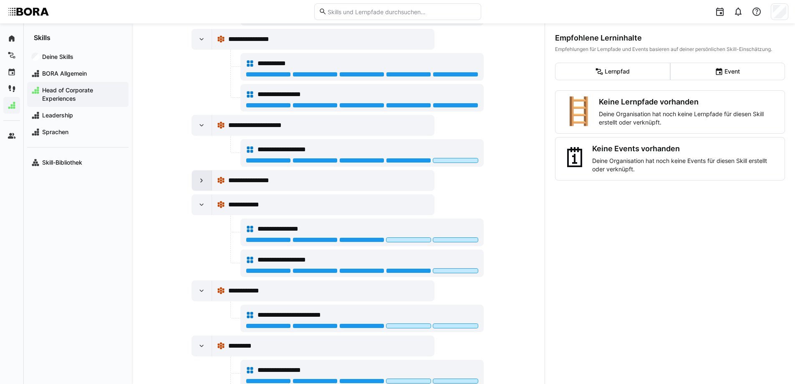
click at [197, 184] on eds-icon at bounding box center [201, 180] width 8 height 8
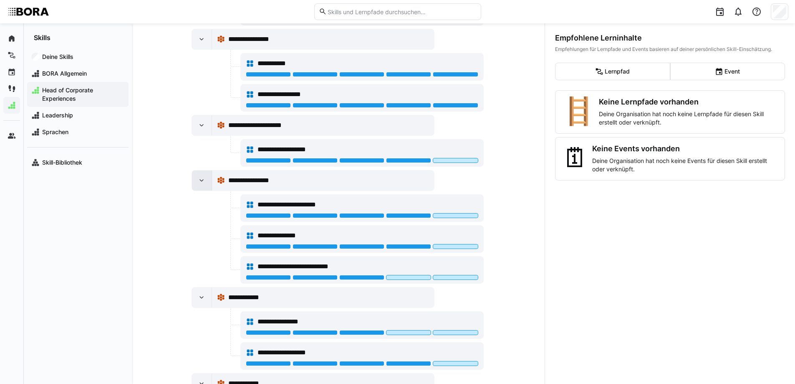
click at [197, 184] on eds-icon at bounding box center [201, 180] width 8 height 8
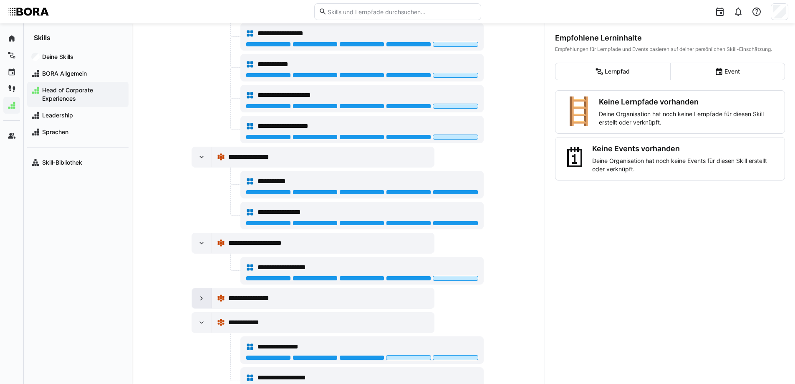
scroll to position [563, 0]
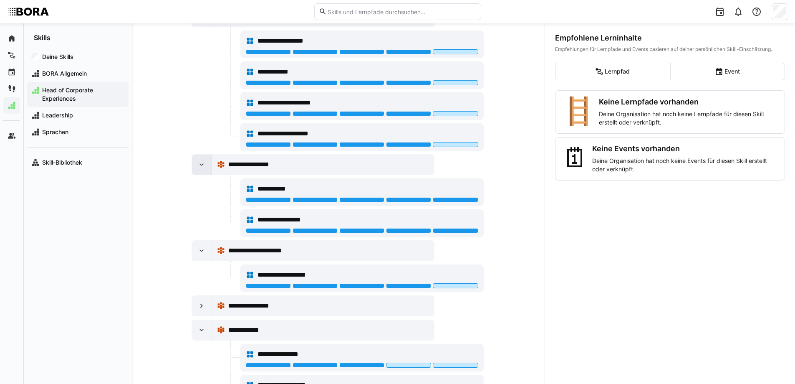
click at [200, 165] on eds-icon at bounding box center [201, 164] width 8 height 8
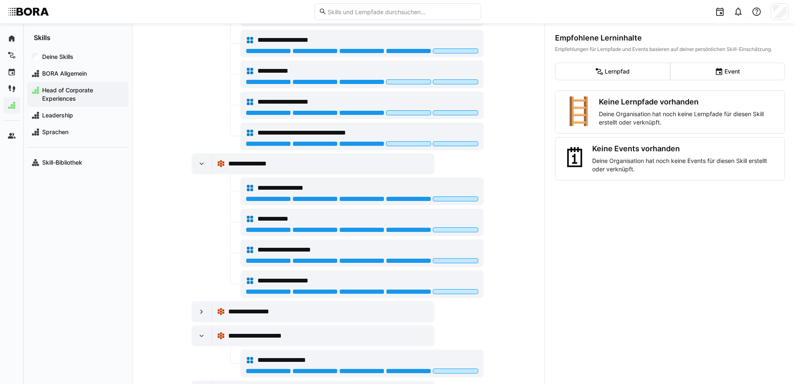
scroll to position [396, 0]
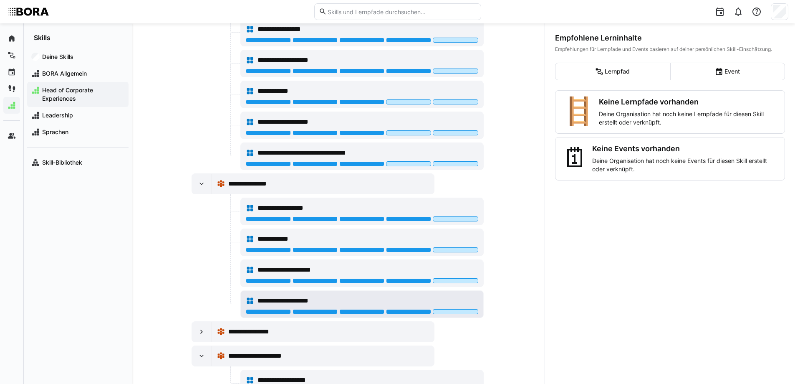
click at [461, 315] on div at bounding box center [362, 312] width 233 height 7
click at [460, 315] on div at bounding box center [362, 312] width 233 height 7
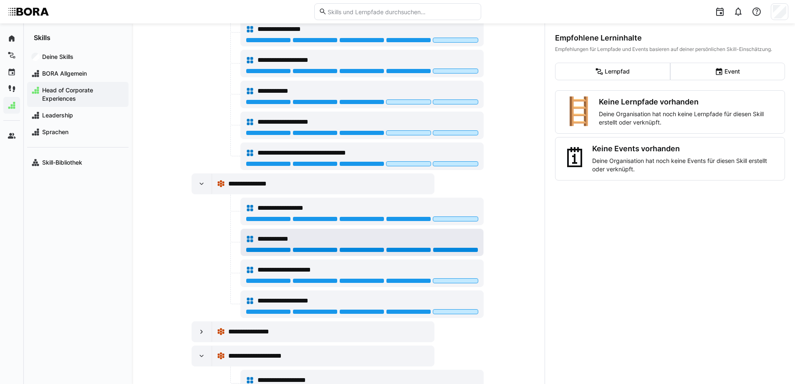
click at [452, 248] on div at bounding box center [455, 249] width 45 height 5
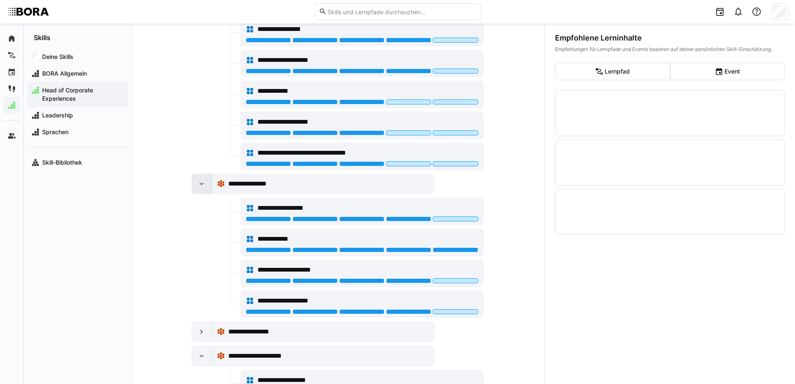
click at [197, 182] on eds-icon at bounding box center [201, 184] width 8 height 8
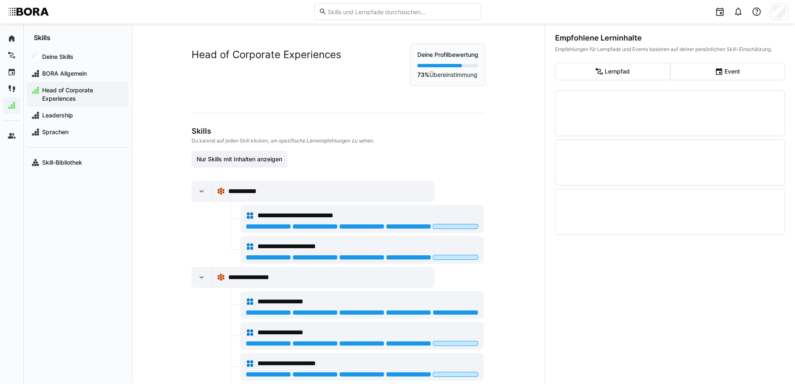
scroll to position [83, 0]
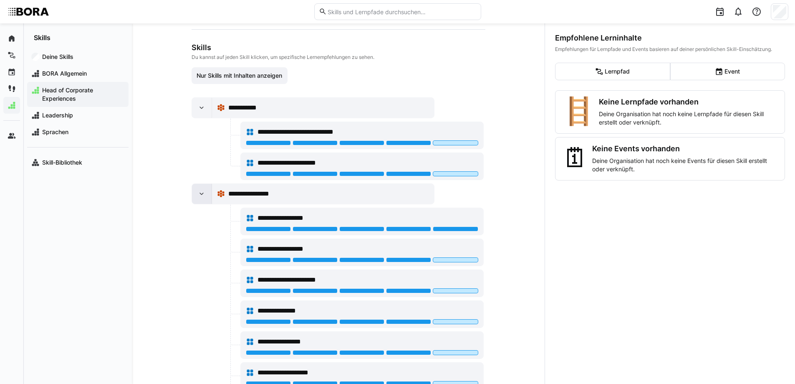
click at [200, 197] on eds-icon at bounding box center [201, 194] width 8 height 8
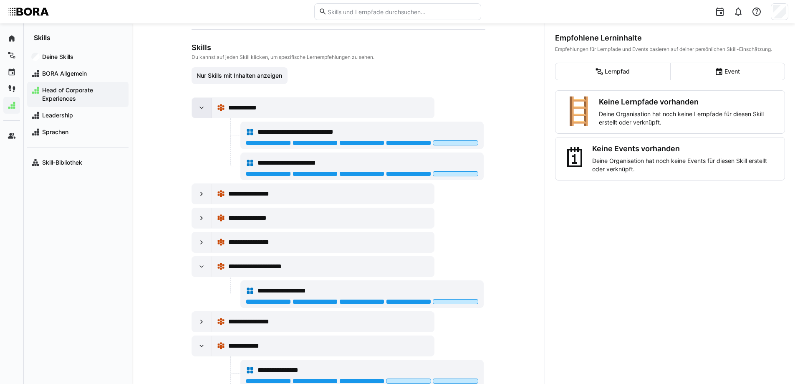
click at [199, 110] on eds-icon at bounding box center [201, 108] width 8 height 8
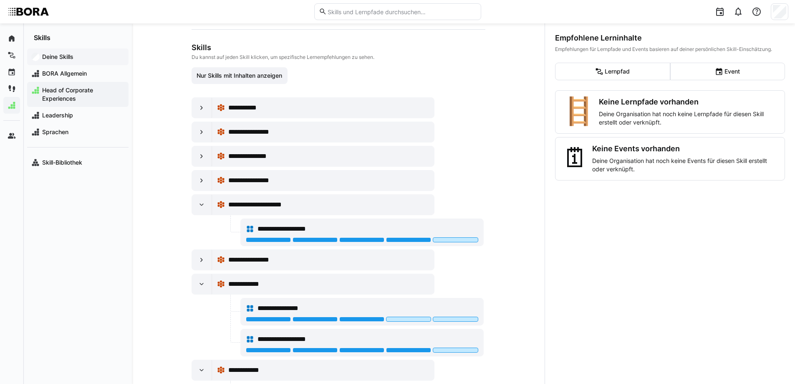
click at [0, 0] on app-navigation-label "Deine Skills" at bounding box center [0, 0] width 0 height 0
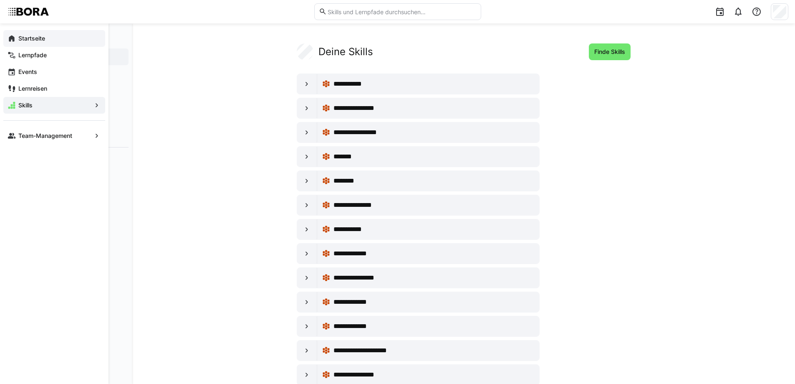
click at [0, 0] on app-navigation-label "Startseite" at bounding box center [0, 0] width 0 height 0
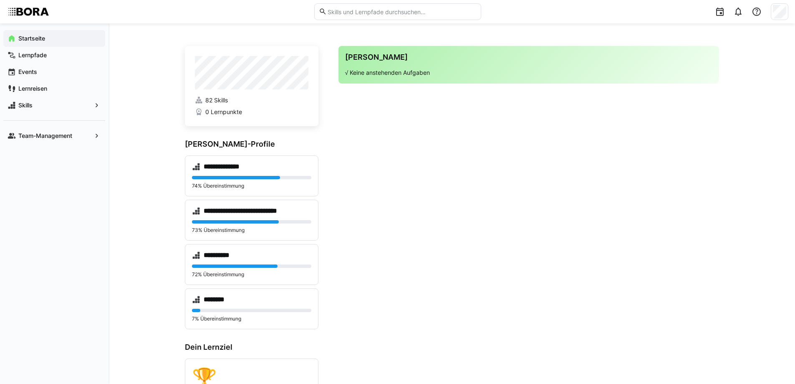
click at [379, 295] on app-home-right "Deine Agenda √ Keine anstehenden Aufgaben" at bounding box center [529, 288] width 381 height 484
